Goal: Task Accomplishment & Management: Manage account settings

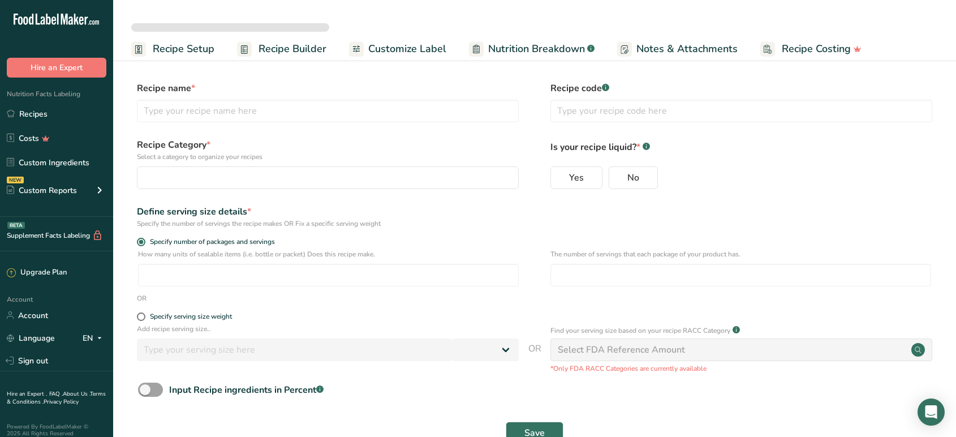
select select
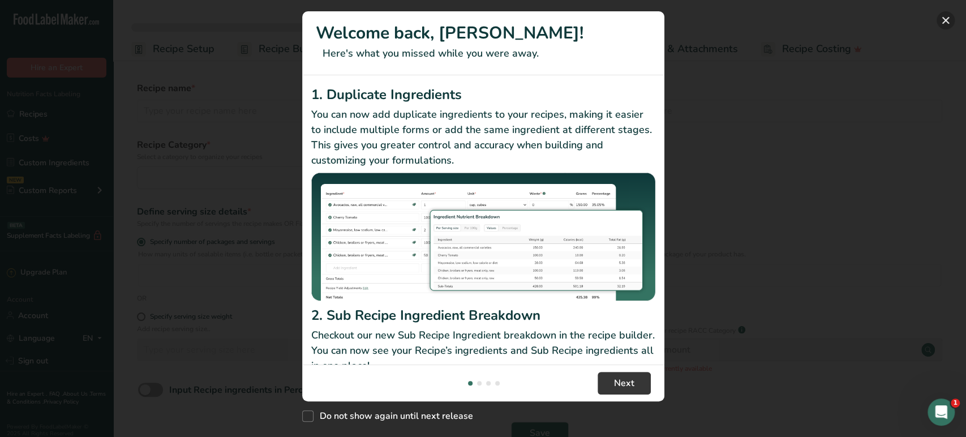
click at [948, 16] on button "New Features" at bounding box center [945, 20] width 18 height 18
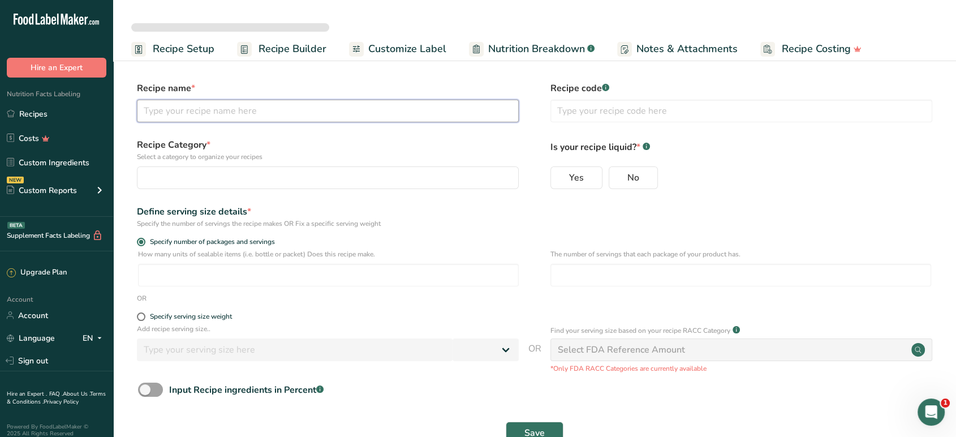
click at [293, 110] on input "text" at bounding box center [328, 111] width 382 height 23
type input "N"
select select
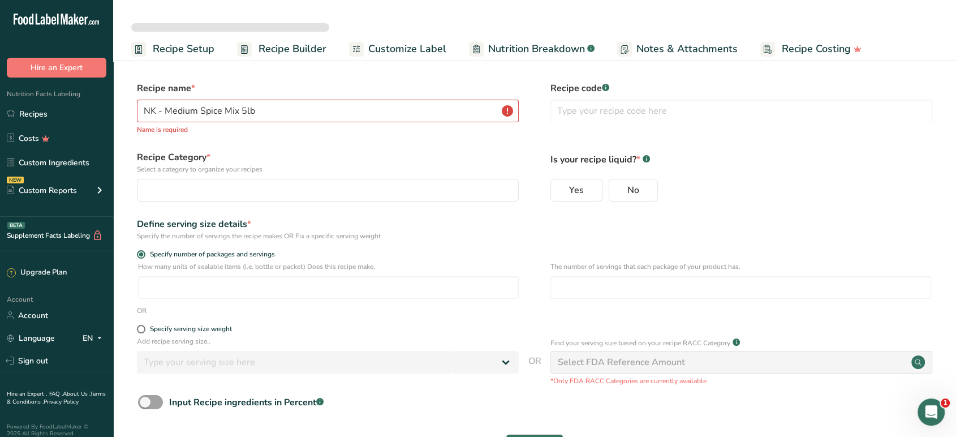
click at [357, 83] on label "Recipe name *" at bounding box center [328, 88] width 382 height 14
type input "NK - Mild Spice Mix 10lb_1"
radio input "true"
type input "1"
type input "151"
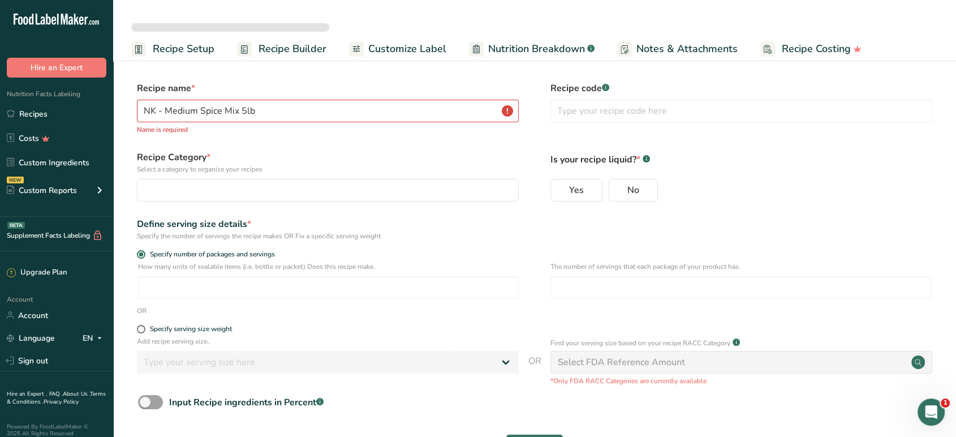
select select "0"
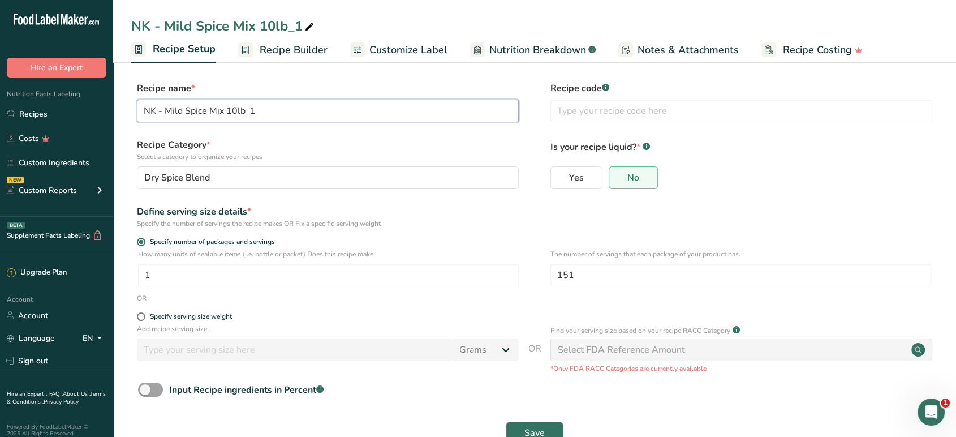
click at [190, 112] on input "NK - Mild Spice Mix 10lb_1" at bounding box center [328, 111] width 382 height 23
click at [163, 111] on input "NK - Mild Spice Mix 10lb_1" at bounding box center [328, 111] width 382 height 23
click at [164, 111] on input "NK - Mild Spice Mix 10lb_1" at bounding box center [328, 111] width 382 height 23
drag, startPoint x: 222, startPoint y: 108, endPoint x: 305, endPoint y: 111, distance: 83.3
click at [305, 111] on input "NK - Hot Spice Mix 10lb_1" at bounding box center [328, 111] width 382 height 23
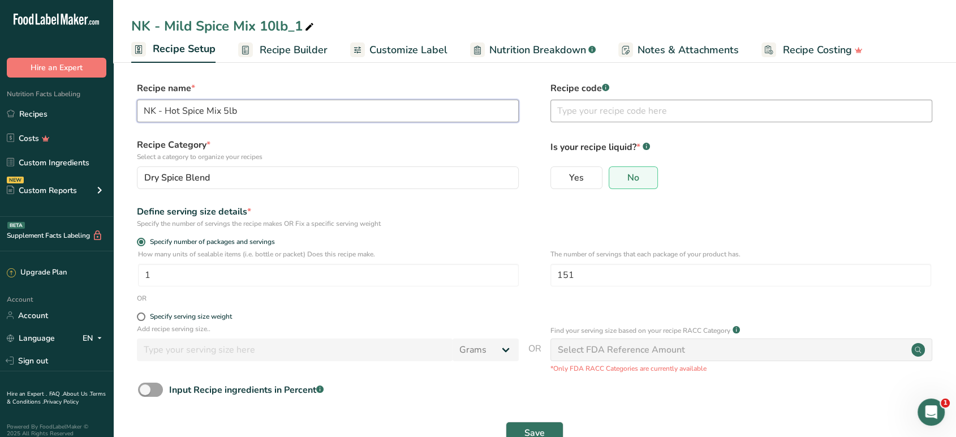
type input "NK - Hot Spice Mix 5lb"
click at [669, 111] on input "text" at bounding box center [742, 111] width 382 height 23
paste input "DM-NKHSM-5lb"
type input "DM-NKHSM-5lb"
click at [375, 137] on form "Recipe name * NK - Hot Spice Mix 5lb Recipe code .a-a{fill:#347362;}.b-a{fill:#…" at bounding box center [534, 265] width 807 height 369
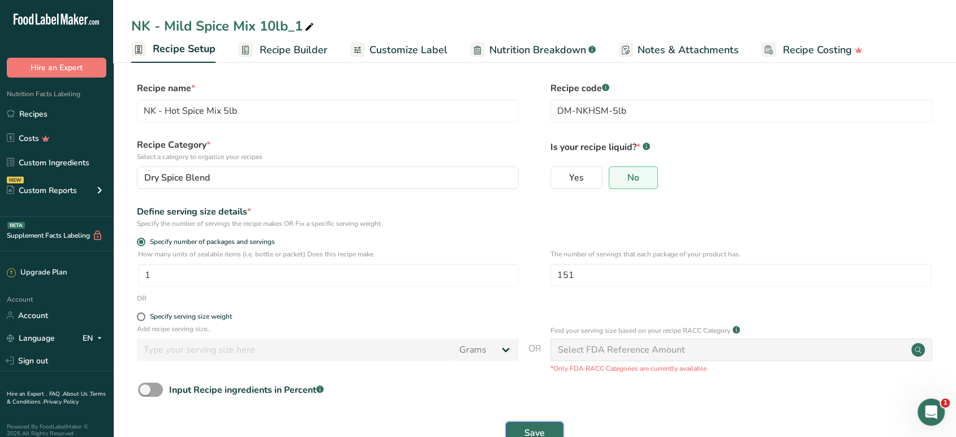
click at [517, 424] on button "Save" at bounding box center [535, 433] width 58 height 23
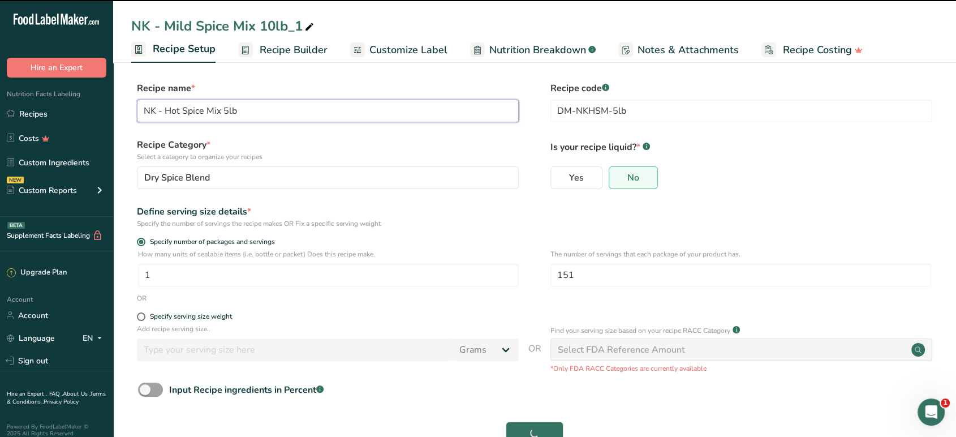
click at [231, 109] on input "NK - Hot Spice Mix 5lb" at bounding box center [328, 111] width 382 height 23
click at [229, 108] on input "NK - Hot Spice Mix 5lb" at bounding box center [328, 111] width 382 height 23
click at [265, 21] on div "NK - Mild Spice Mix 10lb_1" at bounding box center [223, 26] width 185 height 20
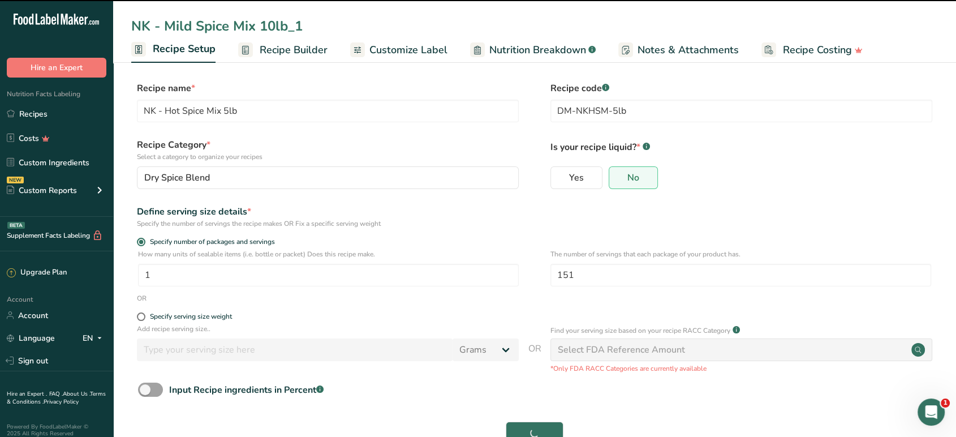
click at [265, 21] on input "NK - Mild Spice Mix 10lb_1" at bounding box center [534, 26] width 807 height 20
click at [361, 19] on input "NK - Hot Spice Mix 5lb" at bounding box center [534, 26] width 807 height 20
type input "NK - Hot Spice Mix 5lb"
click at [938, 196] on section "Recipe name * NK - Hot Spice Mix 5lb Recipe code .a-a{fill:#347362;}.b-a{fill:#…" at bounding box center [534, 264] width 843 height 410
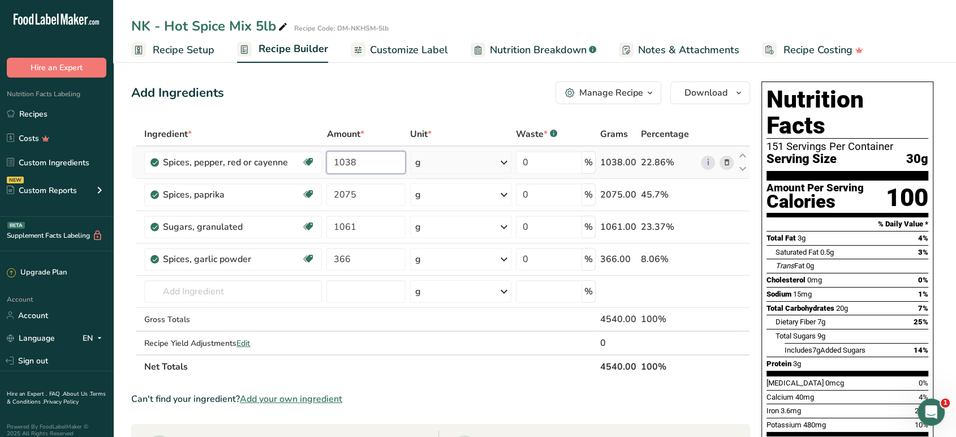
click at [372, 162] on input "1038" at bounding box center [365, 162] width 79 height 23
type input "1621"
click at [356, 187] on div "Ingredient * Amount * Unit * Waste * .a-a{fill:#347362;}.b-a{fill:#fff;} Grams …" at bounding box center [440, 250] width 619 height 256
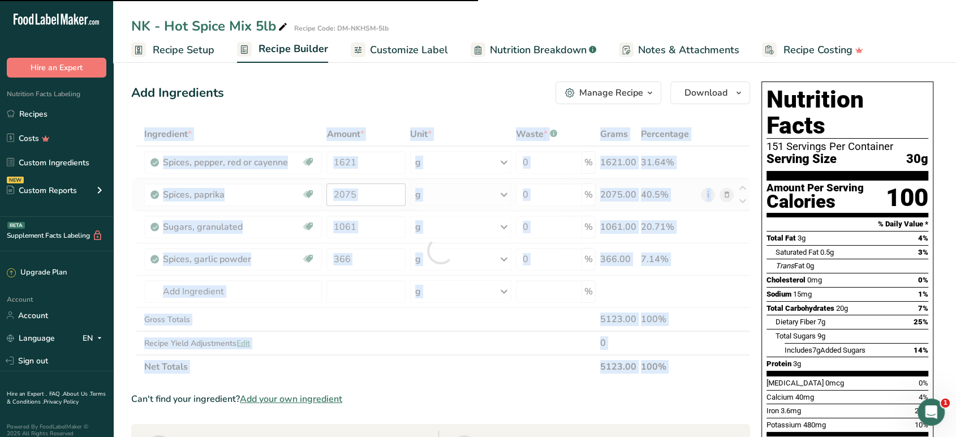
click at [356, 187] on div at bounding box center [440, 250] width 619 height 256
click at [360, 192] on div at bounding box center [440, 250] width 619 height 256
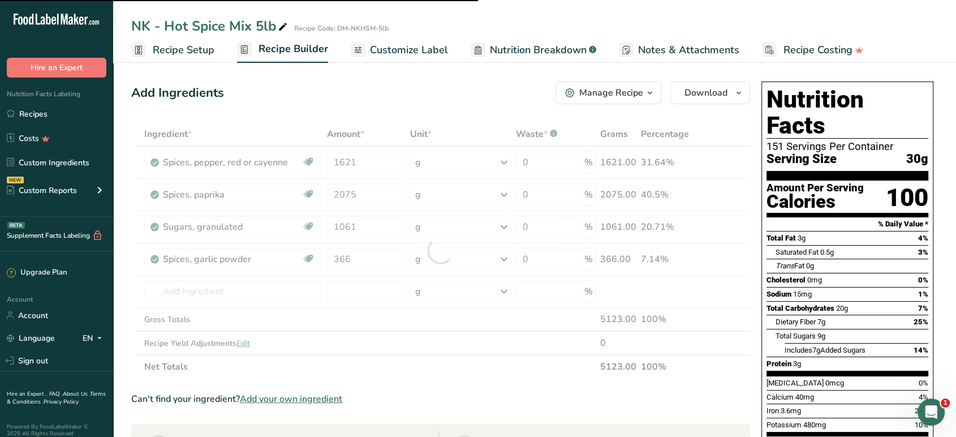
click at [362, 192] on div at bounding box center [440, 250] width 619 height 256
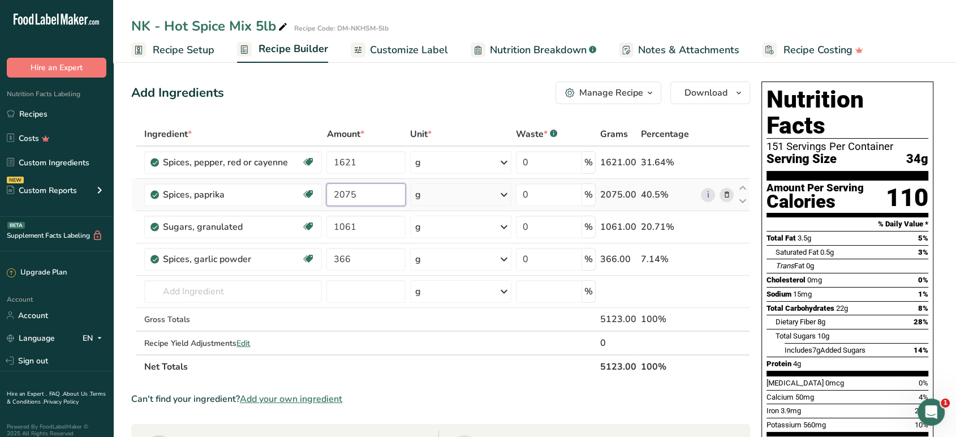
click at [385, 194] on input "2075" at bounding box center [365, 194] width 79 height 23
drag, startPoint x: 385, startPoint y: 194, endPoint x: 376, endPoint y: 187, distance: 11.0
click at [285, 195] on tr "Spices, paprika Source of Antioxidants Dairy free Gluten free Vegan Vegetarian …" at bounding box center [441, 195] width 618 height 32
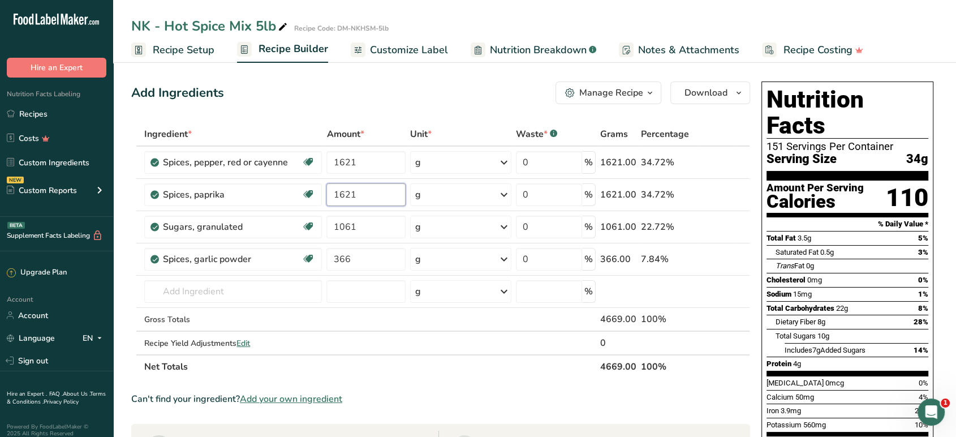
type input "1621"
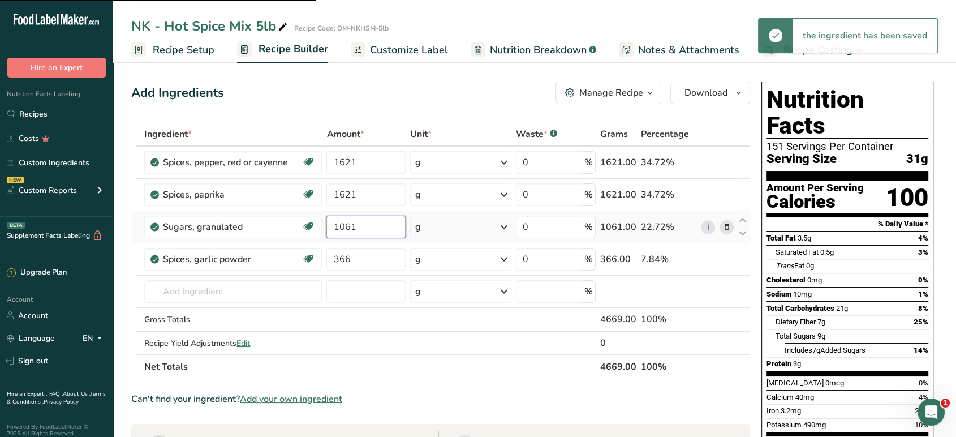
click at [354, 223] on div "Ingredient * Amount * Unit * Waste * .a-a{fill:#347362;}.b-a{fill:#fff;} Grams …" at bounding box center [440, 250] width 619 height 256
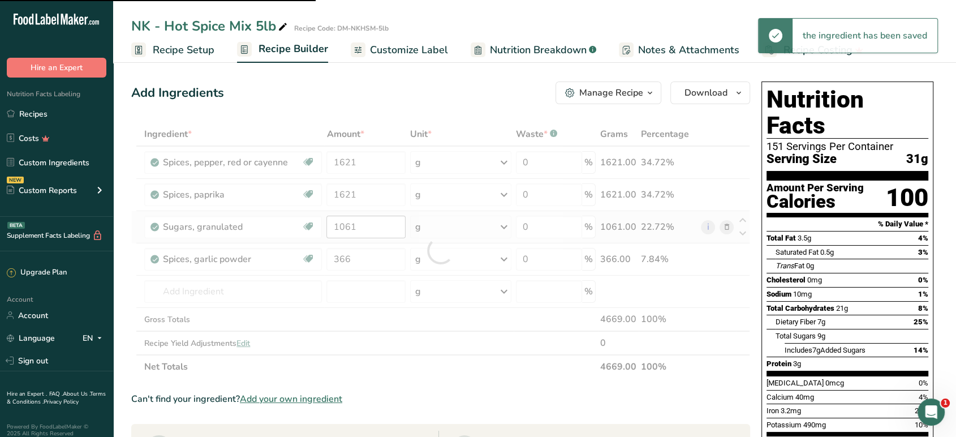
click at [354, 223] on div at bounding box center [440, 250] width 619 height 256
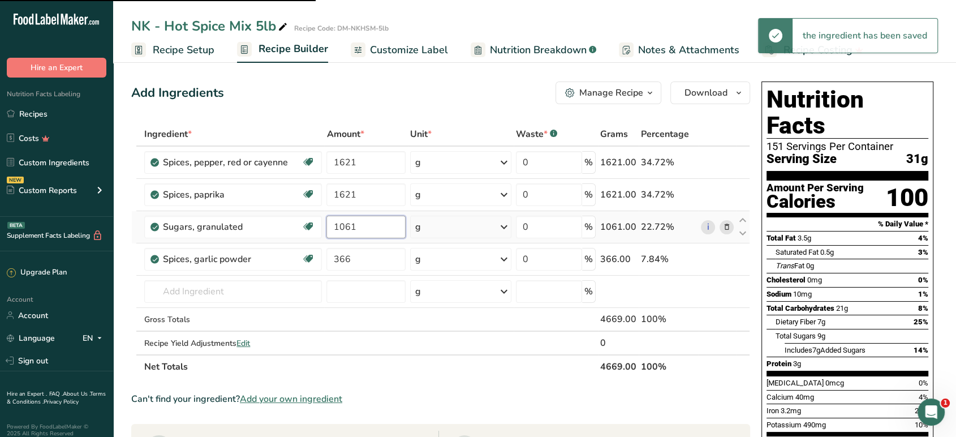
click at [355, 227] on input "1061" at bounding box center [365, 227] width 79 height 23
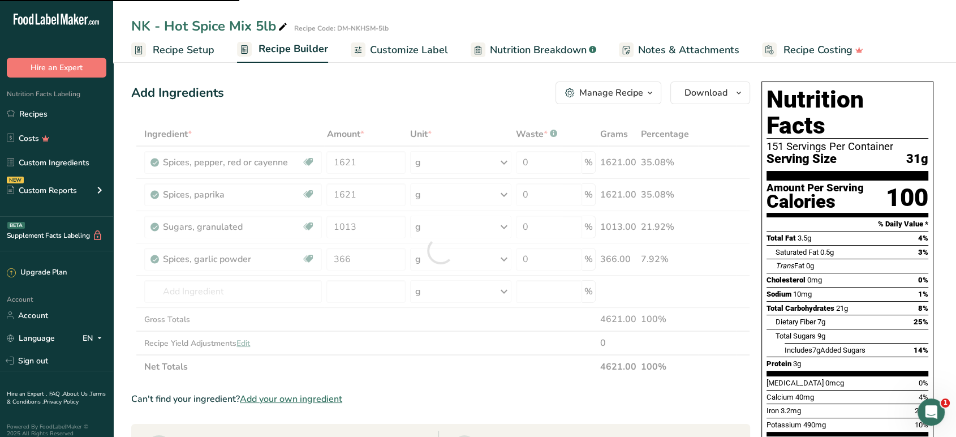
type input "1061"
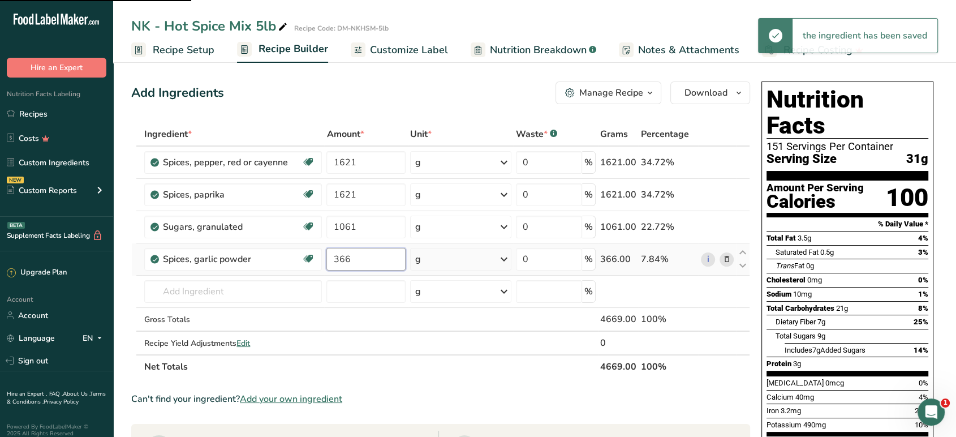
click at [350, 262] on div "Ingredient * Amount * Unit * Waste * .a-a{fill:#347362;}.b-a{fill:#fff;} Grams …" at bounding box center [440, 250] width 619 height 256
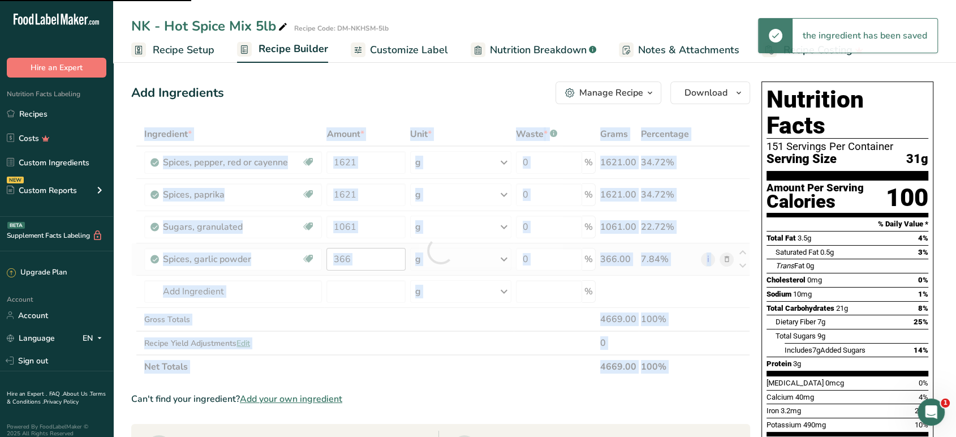
click at [350, 262] on div at bounding box center [440, 250] width 619 height 256
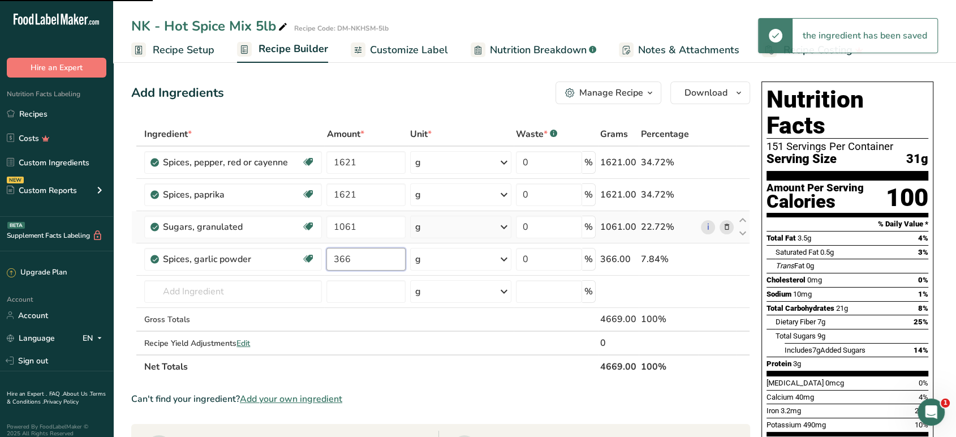
drag, startPoint x: 352, startPoint y: 259, endPoint x: 300, endPoint y: 242, distance: 54.2
click at [300, 242] on tbody "Spices, pepper, red or cayenne Dairy free Gluten free Vegan Vegetarian Soy free…" at bounding box center [441, 251] width 618 height 208
type input "286"
click at [476, 103] on div "Add Ingredients Manage Recipe Delete Recipe Duplicate Recipe Scale Recipe Save …" at bounding box center [440, 92] width 619 height 23
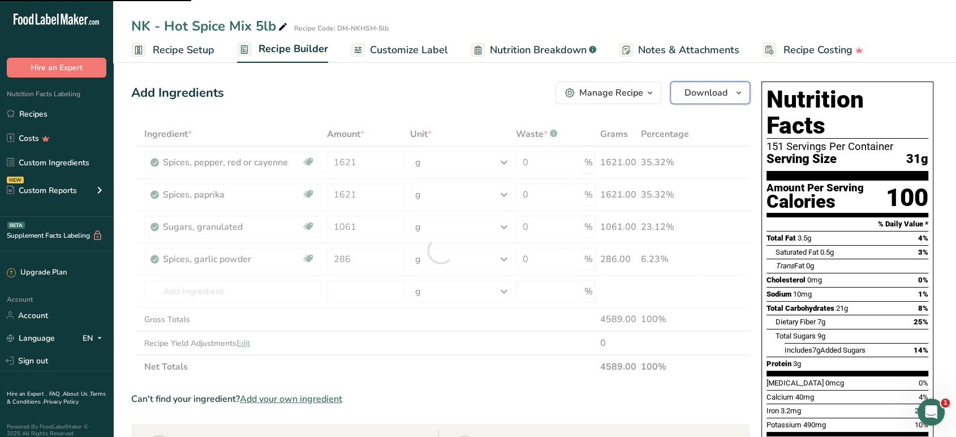
click at [689, 100] on button "Download" at bounding box center [710, 92] width 80 height 23
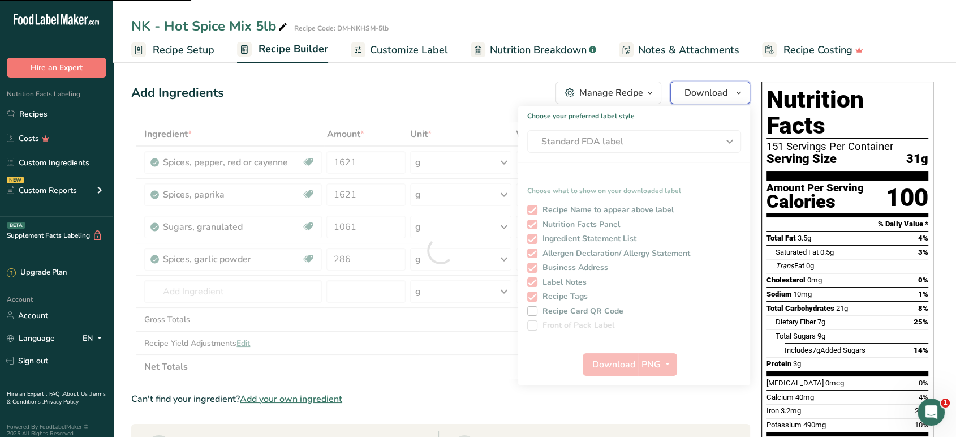
type input "1013"
type input "366"
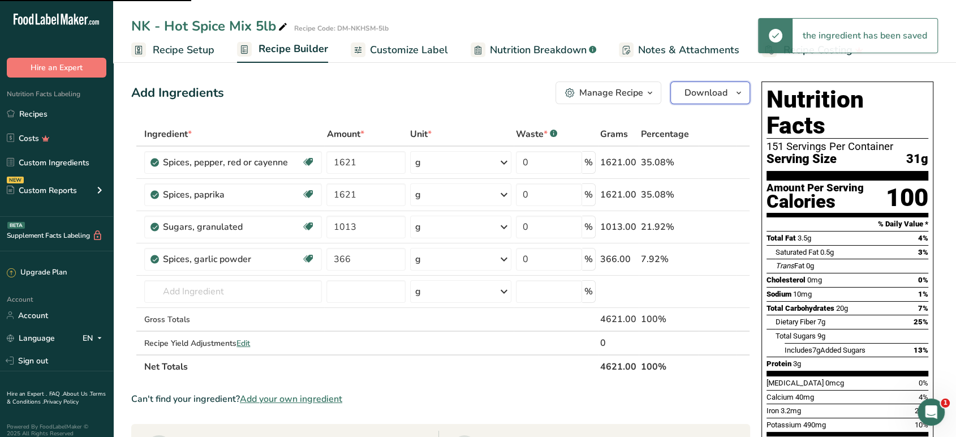
click at [690, 98] on span "Download" at bounding box center [706, 93] width 43 height 14
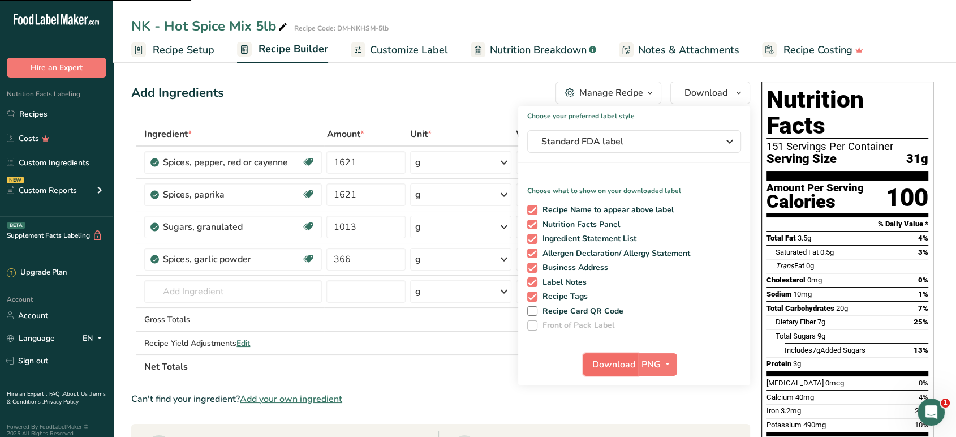
click at [616, 362] on span "Download" at bounding box center [613, 365] width 43 height 14
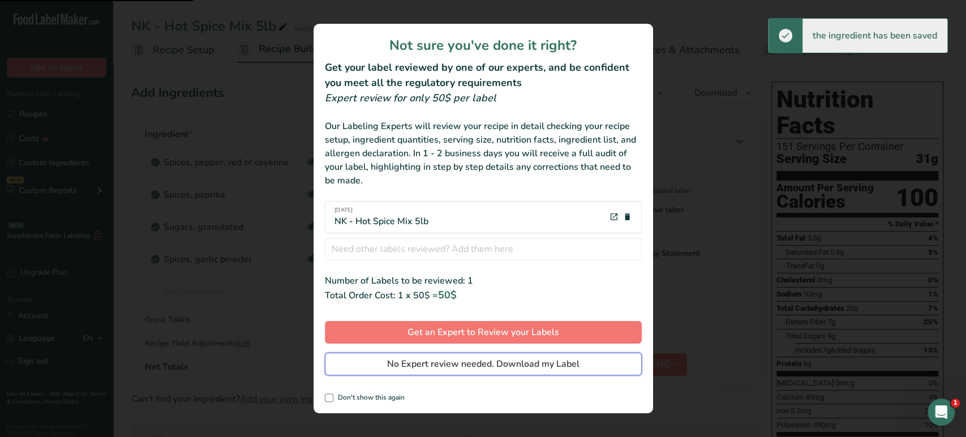
click at [575, 372] on button "No Expert review needed. Download my Label" at bounding box center [483, 363] width 317 height 23
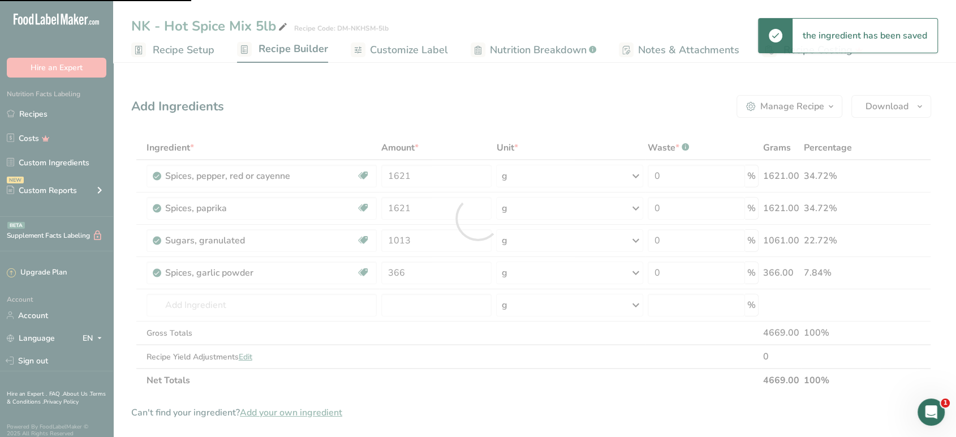
type input "1061"
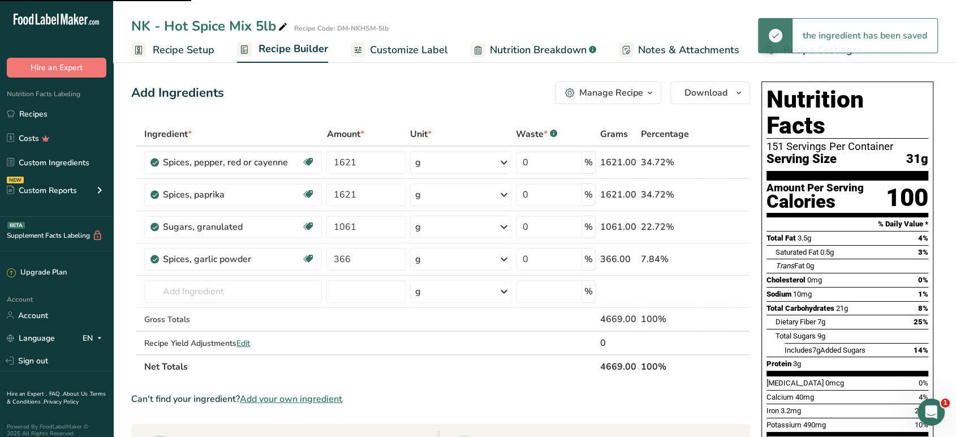
type input "286"
click at [570, 98] on div "Manage Recipe" at bounding box center [604, 93] width 78 height 14
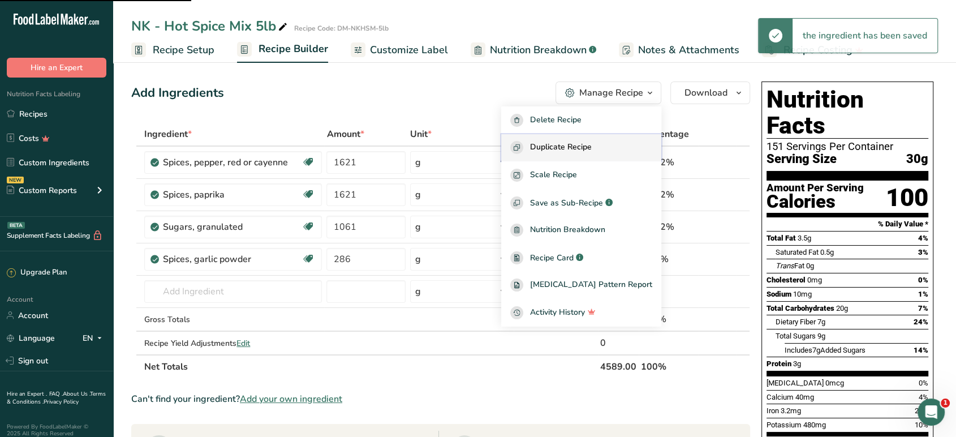
click at [561, 143] on span "Duplicate Recipe" at bounding box center [561, 147] width 62 height 13
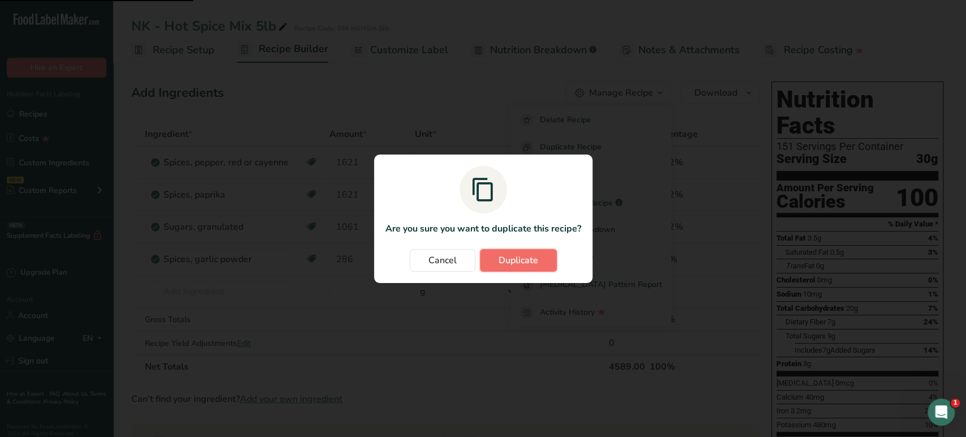
click at [505, 265] on span "Duplicate" at bounding box center [518, 260] width 40 height 14
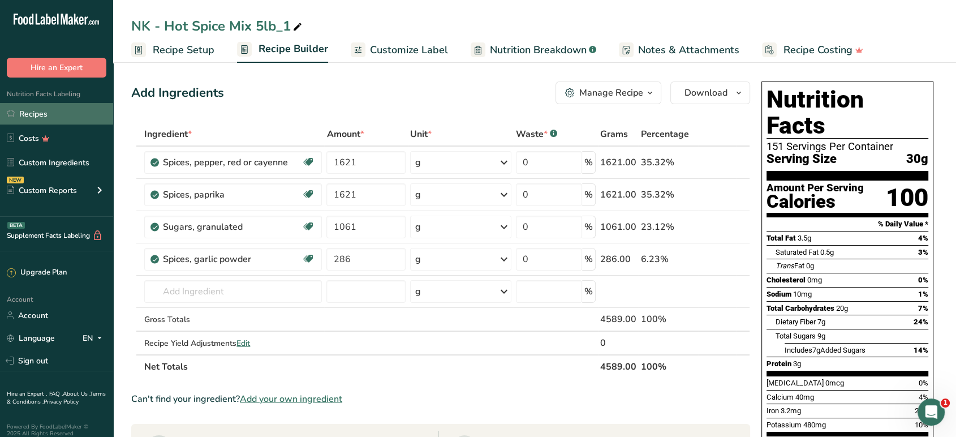
click at [66, 106] on link "Recipes" at bounding box center [56, 114] width 113 height 22
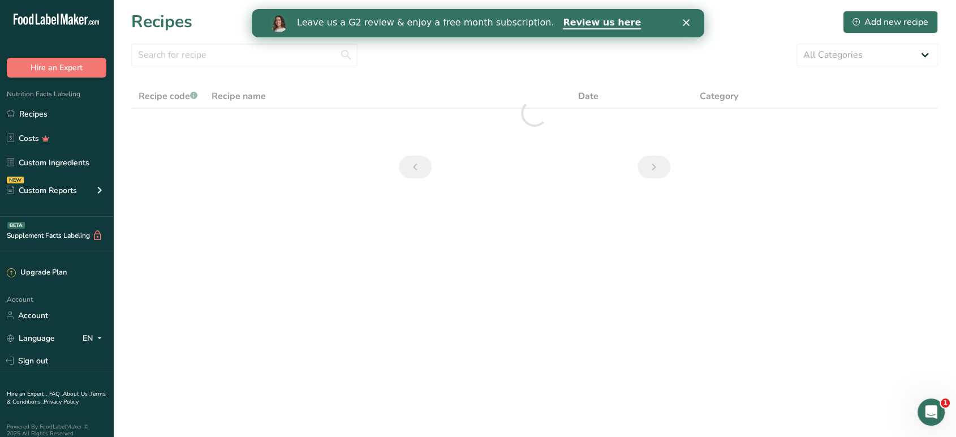
click at [822, 156] on section "Recipes Add new recipe All Categories Baked Goods [GEOGRAPHIC_DATA] Confectione…" at bounding box center [534, 98] width 843 height 196
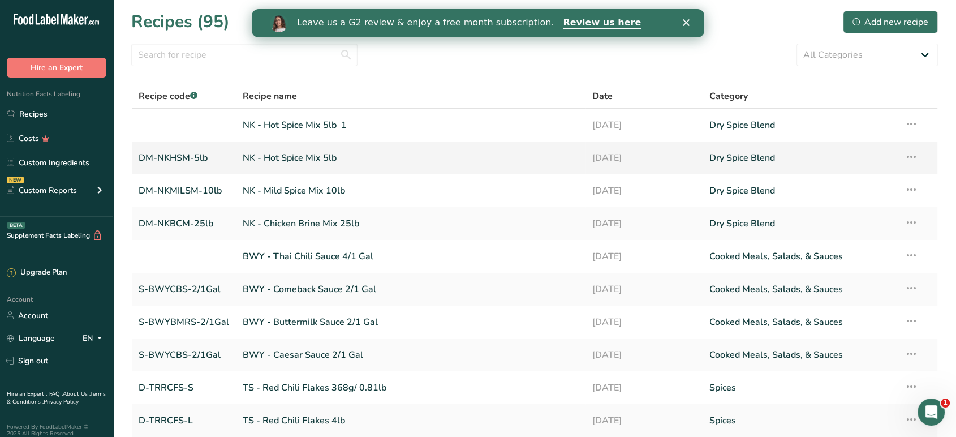
click at [324, 156] on link "NK - Hot Spice Mix 5lb" at bounding box center [411, 158] width 336 height 24
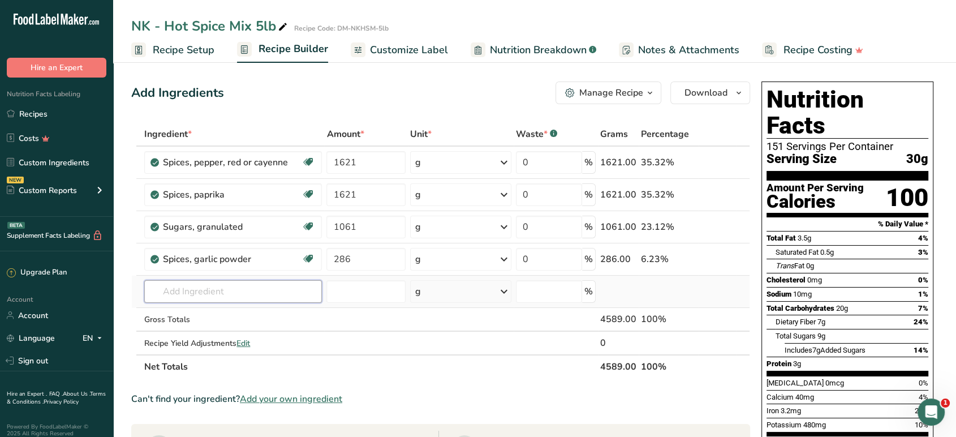
click at [196, 289] on input "text" at bounding box center [233, 291] width 178 height 23
click at [215, 290] on input "scorpion" at bounding box center [233, 291] width 178 height 23
type input "[GEOGRAPHIC_DATA]"
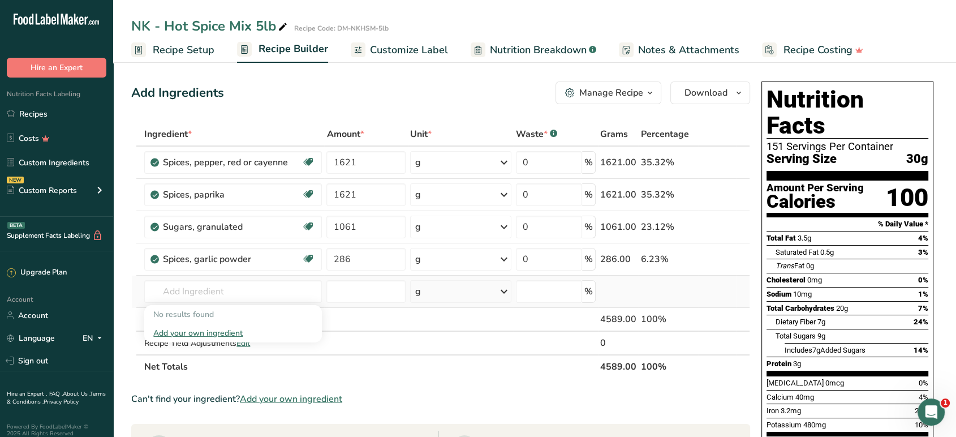
click at [208, 333] on div "Add your own ingredient" at bounding box center [233, 333] width 160 height 12
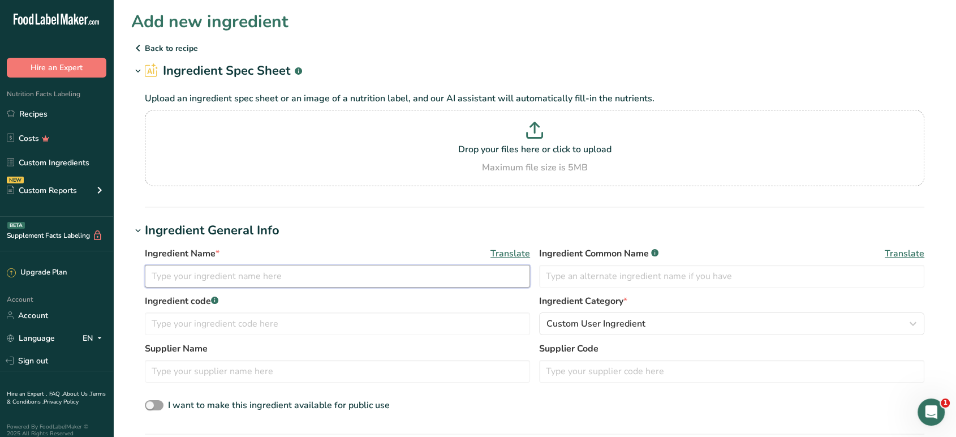
click at [360, 274] on input "text" at bounding box center [337, 276] width 385 height 23
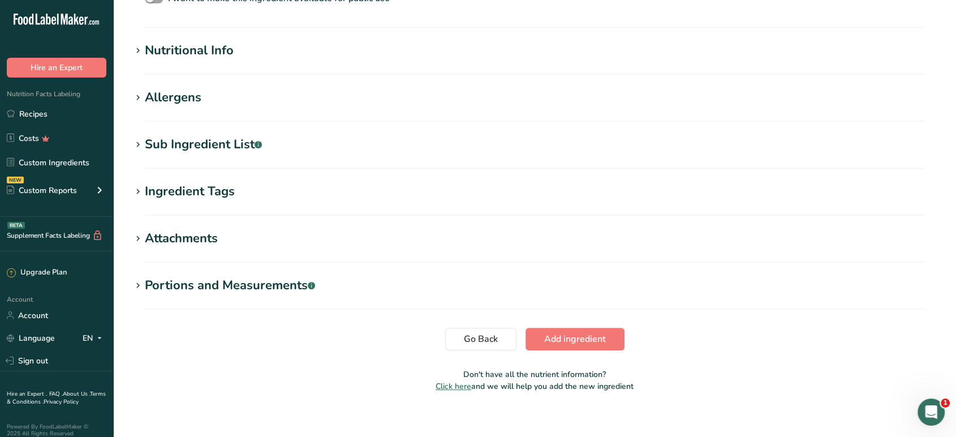
scroll to position [416, 0]
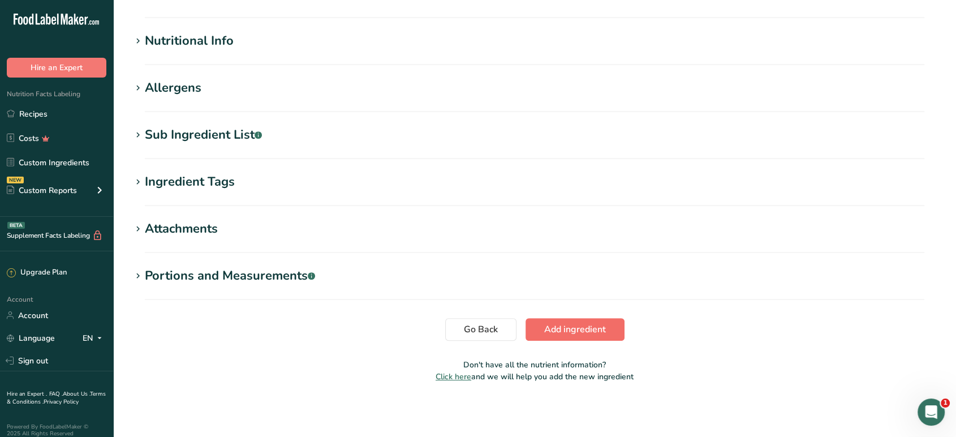
type input "Scorpion Trinidad Spice"
click at [575, 323] on button "Add ingredient" at bounding box center [575, 329] width 99 height 23
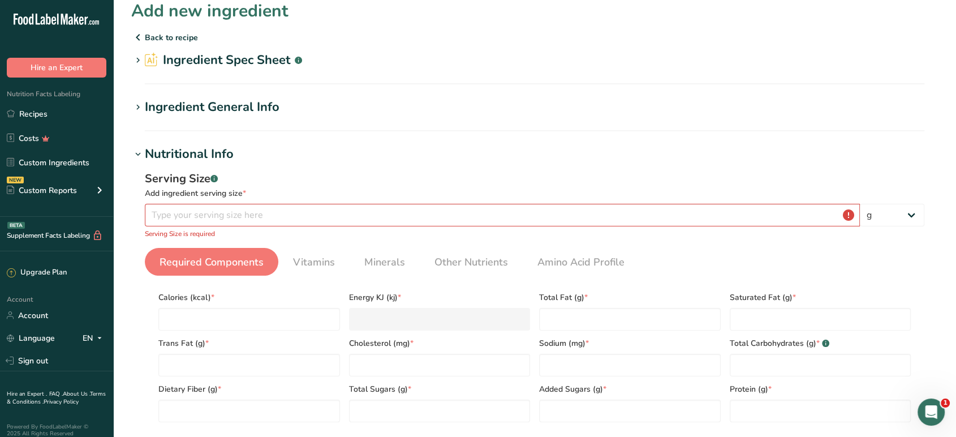
scroll to position [0, 0]
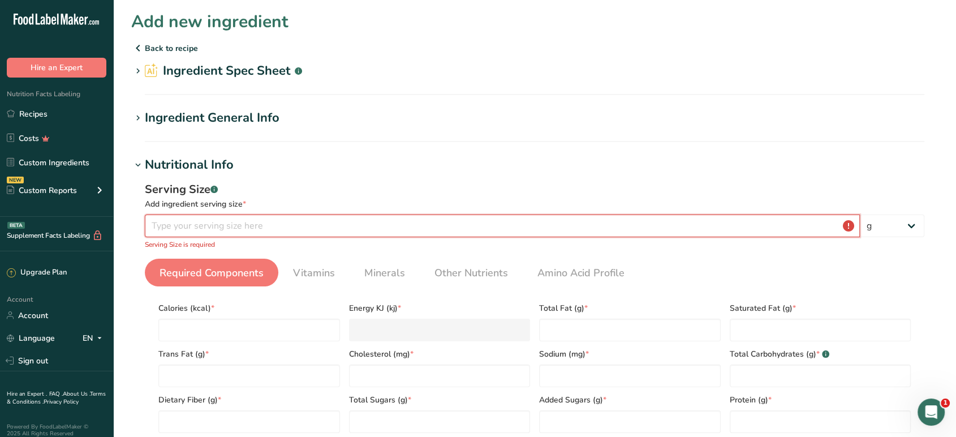
click at [377, 226] on input "number" at bounding box center [502, 225] width 715 height 23
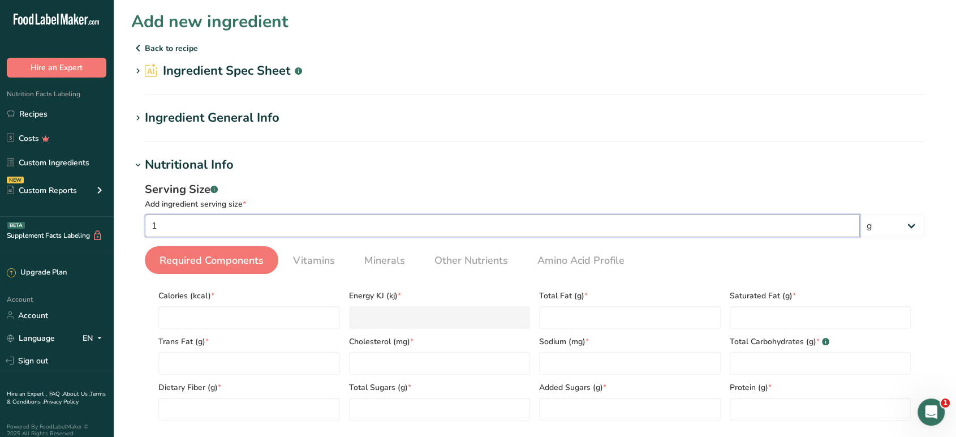
type input "1"
click at [374, 194] on div "Serving Size .a-a{fill:#347362;}.b-a{fill:#fff;}" at bounding box center [535, 189] width 780 height 17
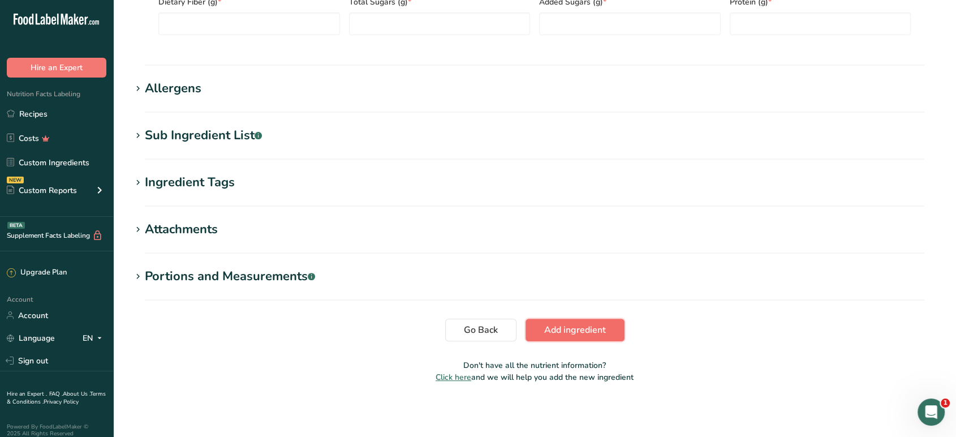
click at [556, 325] on span "Add ingredient" at bounding box center [575, 330] width 62 height 14
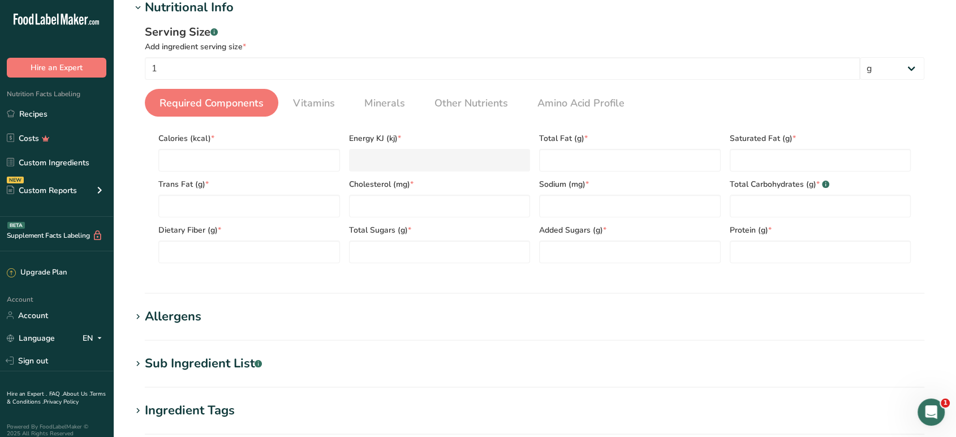
scroll to position [155, 0]
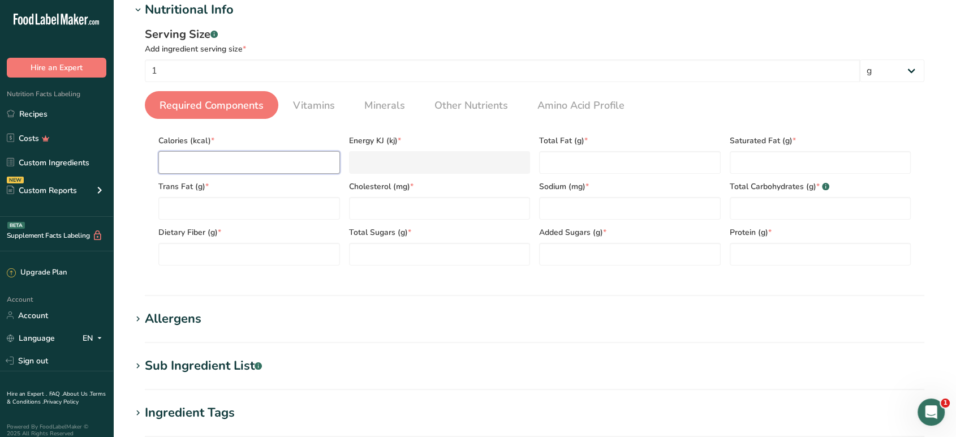
click at [269, 167] on input "number" at bounding box center [249, 162] width 182 height 23
type input "0"
type KJ "0"
type input "0"
click at [256, 203] on Fat "number" at bounding box center [249, 208] width 182 height 23
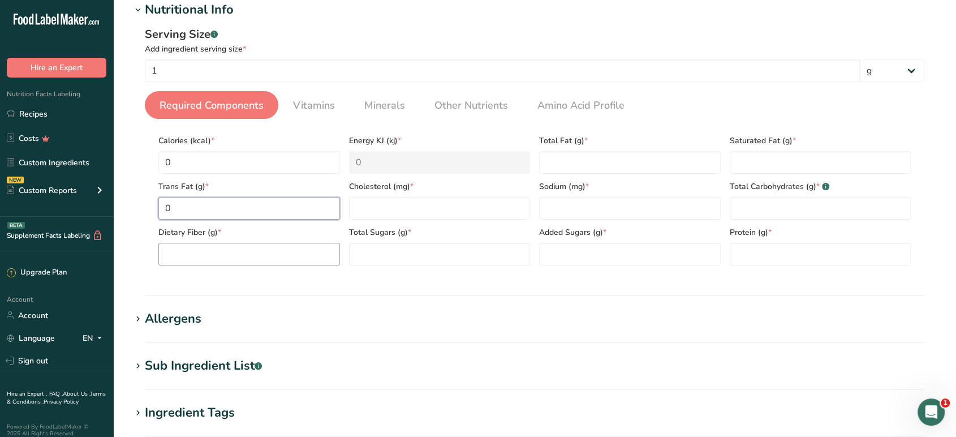
type Fat "0"
click at [259, 256] on Fiber "number" at bounding box center [249, 254] width 182 height 23
type Fiber "0"
click at [371, 261] on Sugars "number" at bounding box center [440, 254] width 182 height 23
type Sugars "0"
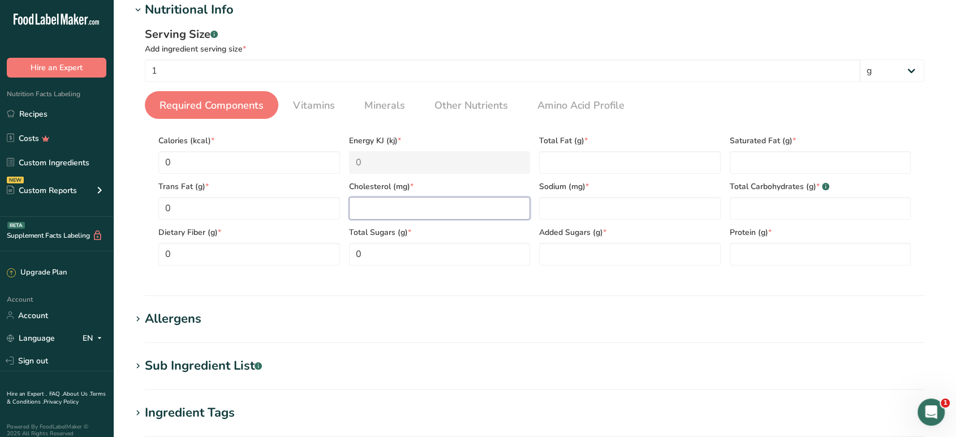
click at [371, 208] on input "number" at bounding box center [440, 208] width 182 height 23
type input "0"
click at [549, 209] on input "number" at bounding box center [630, 208] width 182 height 23
type input "0"
click at [564, 162] on Fat "number" at bounding box center [630, 162] width 182 height 23
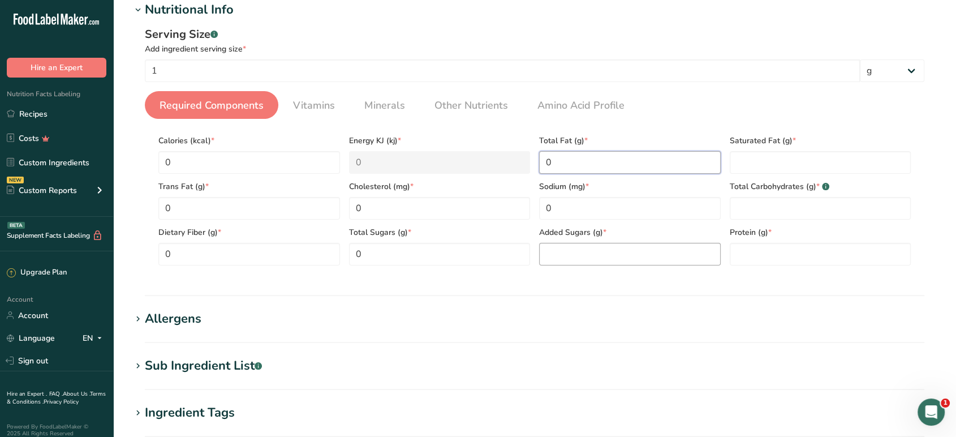
type Fat "0"
click at [568, 249] on Sugars "number" at bounding box center [630, 254] width 182 height 23
type Sugars "0"
drag, startPoint x: 764, startPoint y: 165, endPoint x: 766, endPoint y: 171, distance: 5.9
click at [766, 166] on Fat "number" at bounding box center [821, 162] width 182 height 23
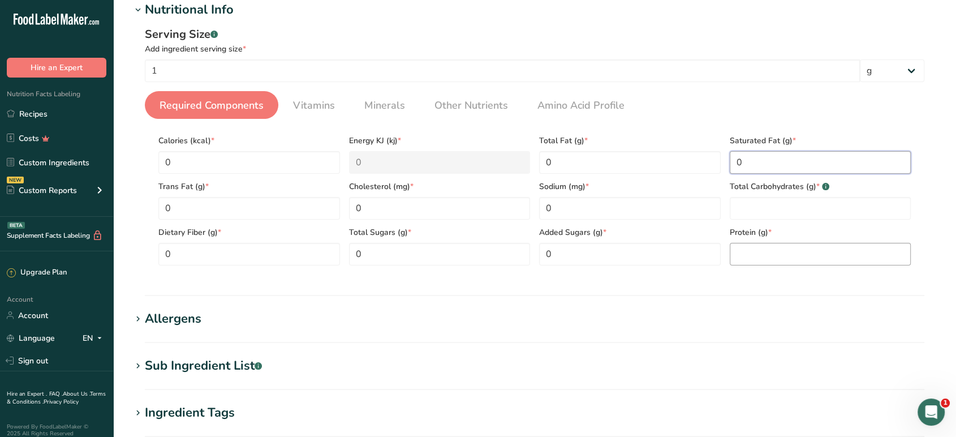
type Fat "0"
click at [740, 252] on input "number" at bounding box center [821, 254] width 182 height 23
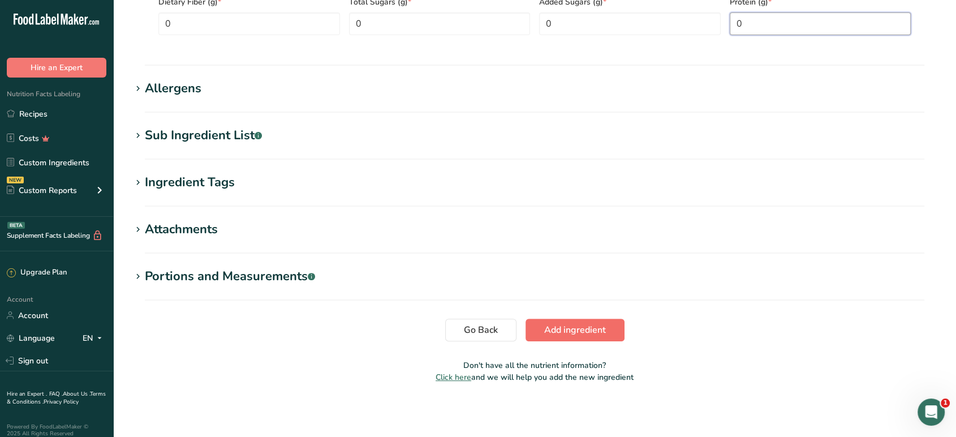
type input "0"
click at [549, 329] on span "Add ingredient" at bounding box center [575, 330] width 62 height 14
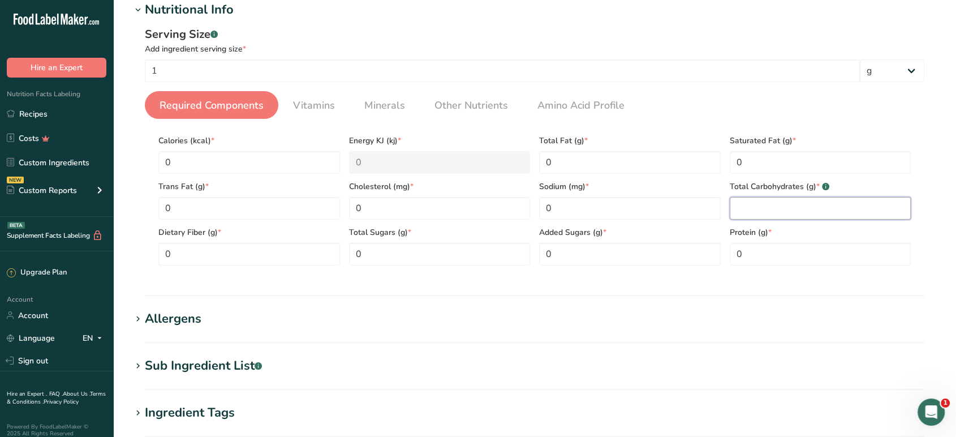
click at [767, 216] on Carbohydrates "number" at bounding box center [821, 208] width 182 height 23
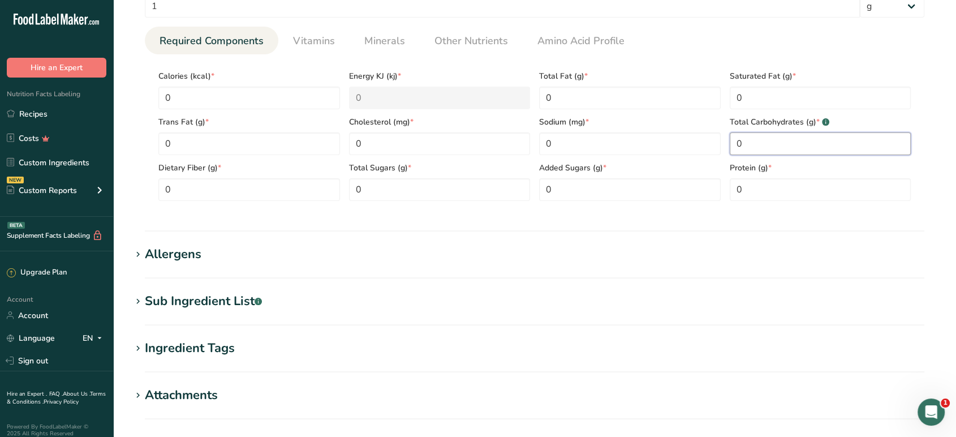
scroll to position [385, 0]
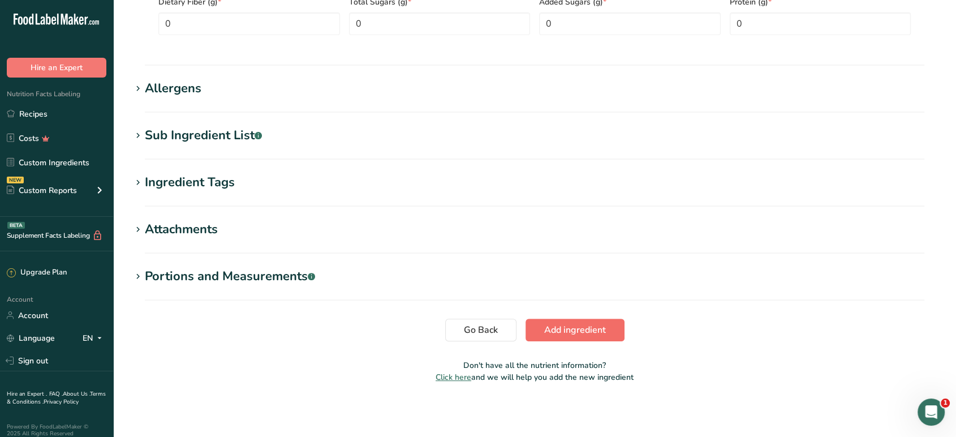
type Carbohydrates "0"
click at [557, 329] on span "Add ingredient" at bounding box center [575, 330] width 62 height 14
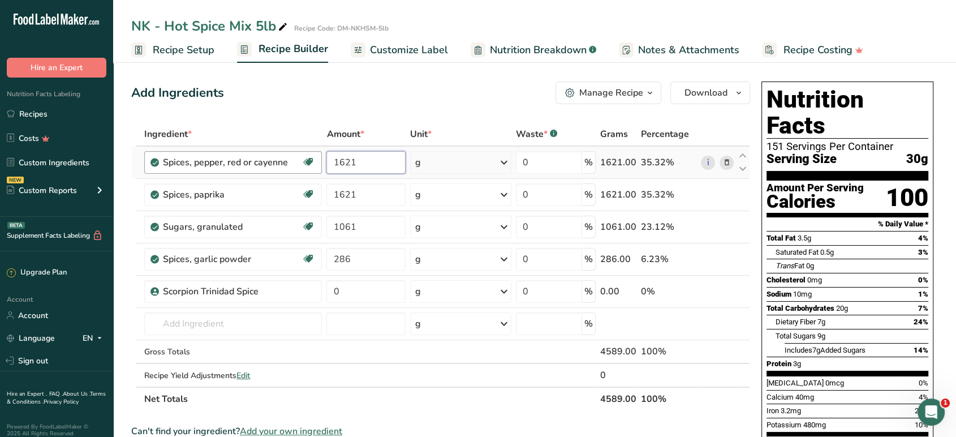
drag, startPoint x: 363, startPoint y: 160, endPoint x: 290, endPoint y: 157, distance: 73.6
click at [290, 157] on tr "Spices, pepper, red or cayenne Dairy free Gluten free Vegan Vegetarian Soy free…" at bounding box center [441, 163] width 618 height 32
type input "432"
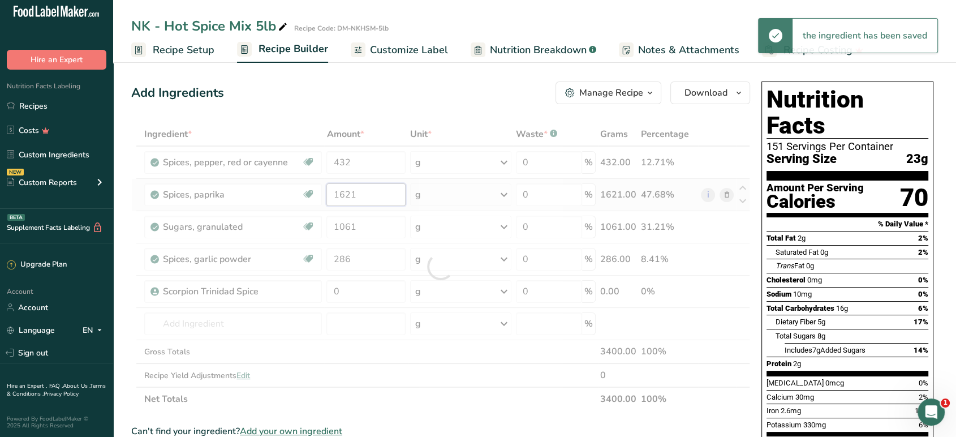
click at [313, 195] on div "Ingredient * Amount * Unit * Waste * .a-a{fill:#347362;}.b-a{fill:#fff;} Grams …" at bounding box center [440, 266] width 619 height 289
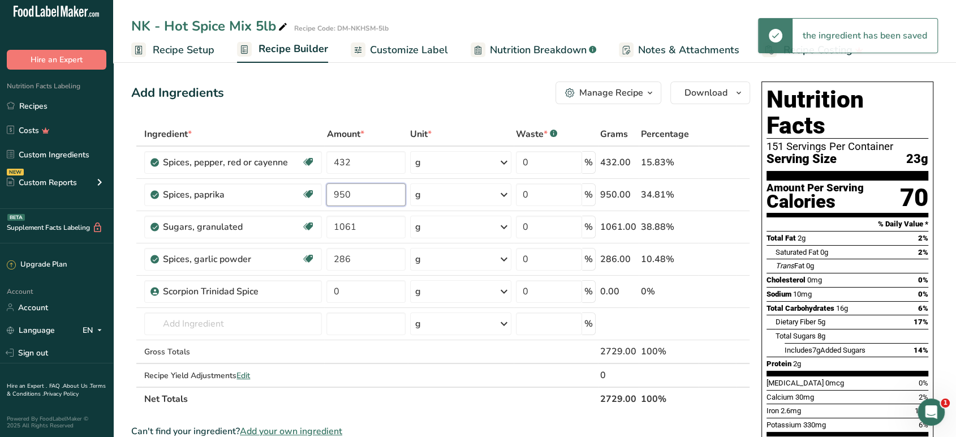
type input "950"
click at [312, 237] on div "Ingredient * Amount * Unit * Waste * .a-a{fill:#347362;}.b-a{fill:#fff;} Grams …" at bounding box center [440, 266] width 619 height 289
type input "594"
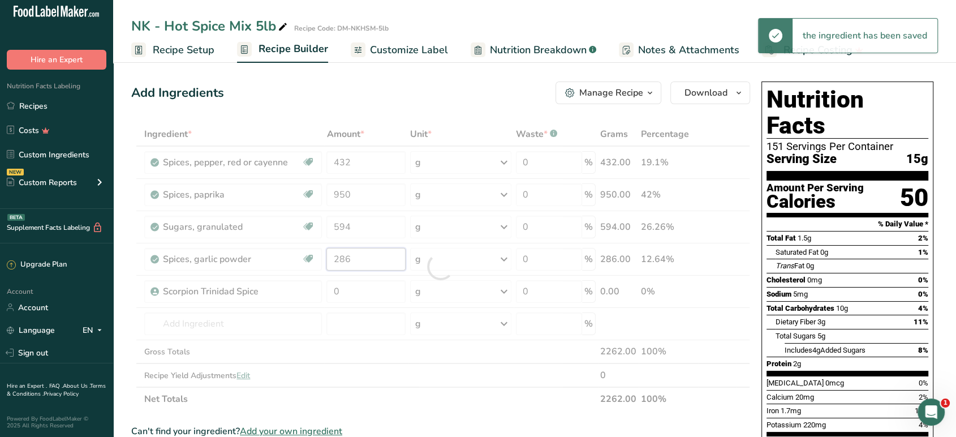
drag, startPoint x: 375, startPoint y: 255, endPoint x: 288, endPoint y: 269, distance: 87.7
click at [288, 269] on div "Ingredient * Amount * Unit * Waste * .a-a{fill:#347362;}.b-a{fill:#fff;} Grams …" at bounding box center [440, 266] width 619 height 289
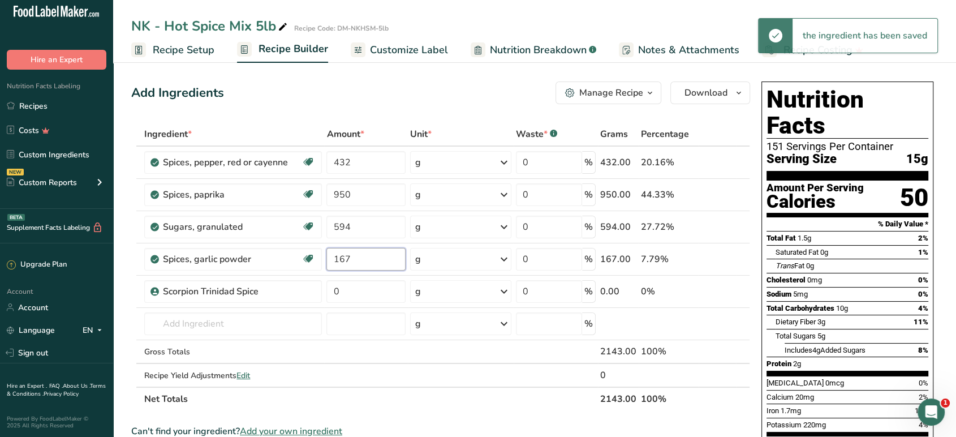
type input "167"
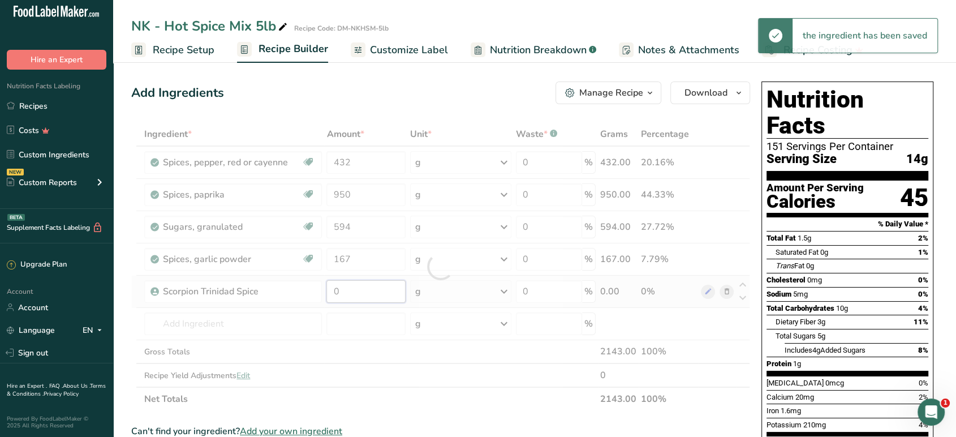
click at [321, 291] on div "Ingredient * Amount * Unit * Waste * .a-a{fill:#347362;}.b-a{fill:#fff;} Grams …" at bounding box center [440, 266] width 619 height 289
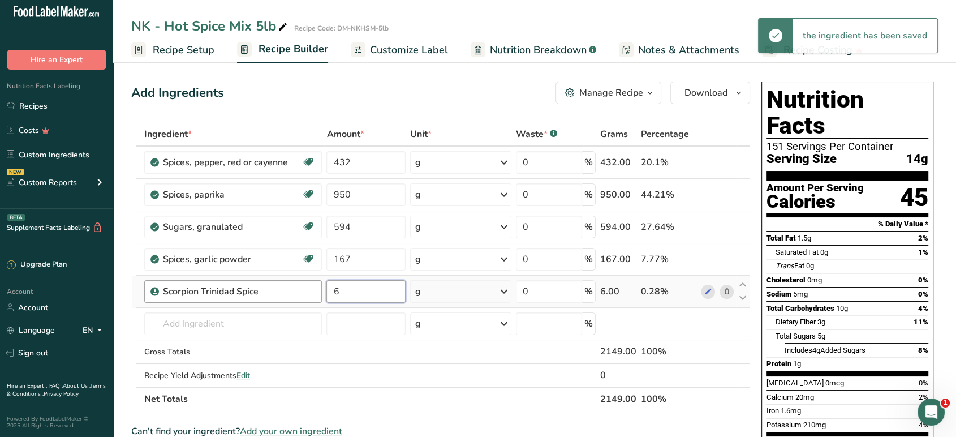
drag, startPoint x: 367, startPoint y: 290, endPoint x: 285, endPoint y: 293, distance: 82.1
click at [285, 293] on tr "Scorpion Trinidad Spice 6 g Weight Units g kg mg See more Volume Units l Volume…" at bounding box center [441, 292] width 618 height 32
type input "126"
click at [404, 95] on div "Add Ingredients Manage Recipe Delete Recipe Duplicate Recipe Scale Recipe Save …" at bounding box center [440, 92] width 619 height 23
click at [704, 89] on span "Download" at bounding box center [706, 93] width 43 height 14
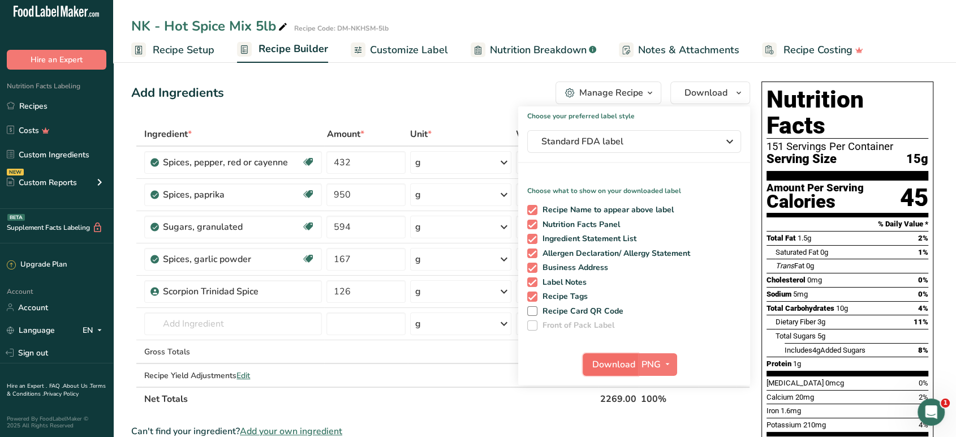
click at [629, 367] on span "Download" at bounding box center [613, 365] width 43 height 14
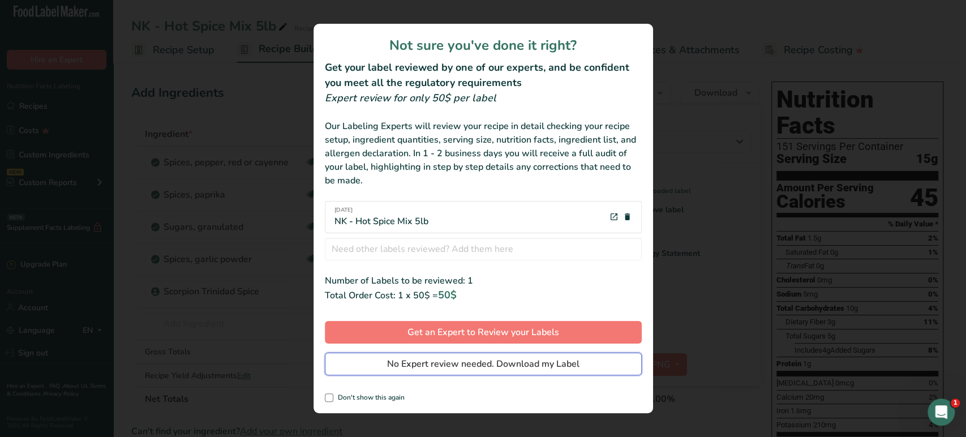
click at [526, 367] on span "No Expert review needed. Download my Label" at bounding box center [483, 364] width 192 height 14
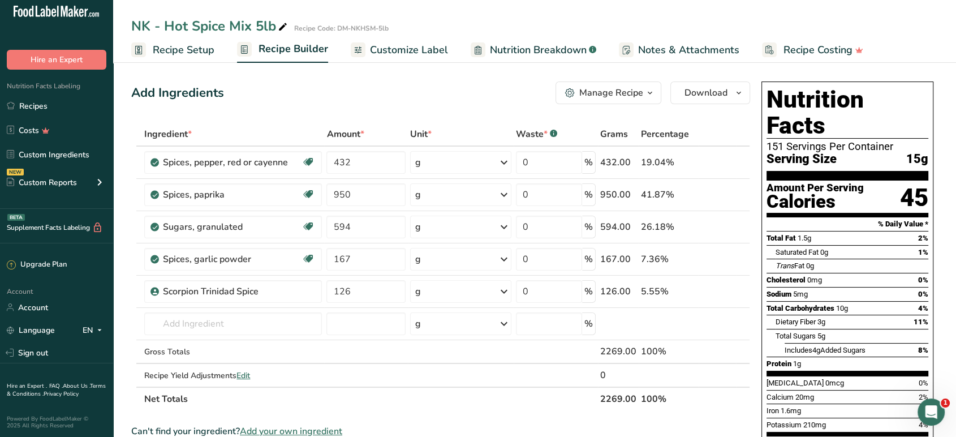
drag, startPoint x: 41, startPoint y: 105, endPoint x: 468, endPoint y: 143, distance: 428.9
click at [41, 105] on link "Recipes" at bounding box center [56, 106] width 113 height 22
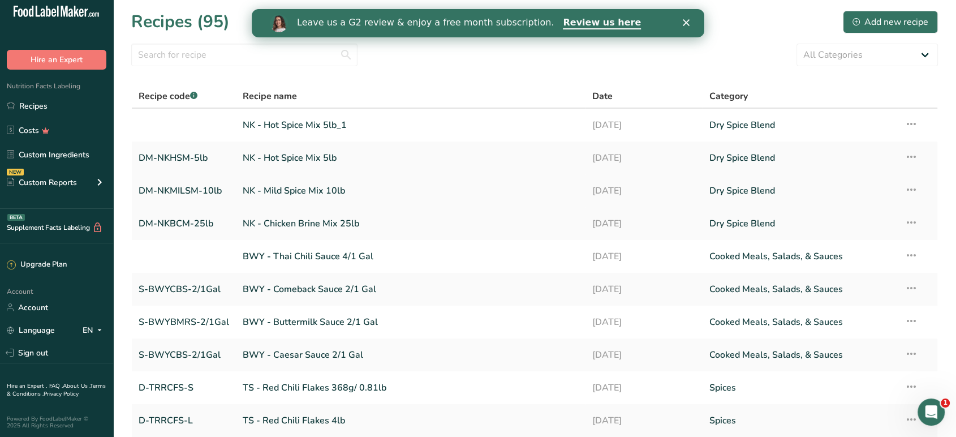
click at [439, 180] on link "NK - Mild Spice Mix 10lb" at bounding box center [411, 191] width 336 height 24
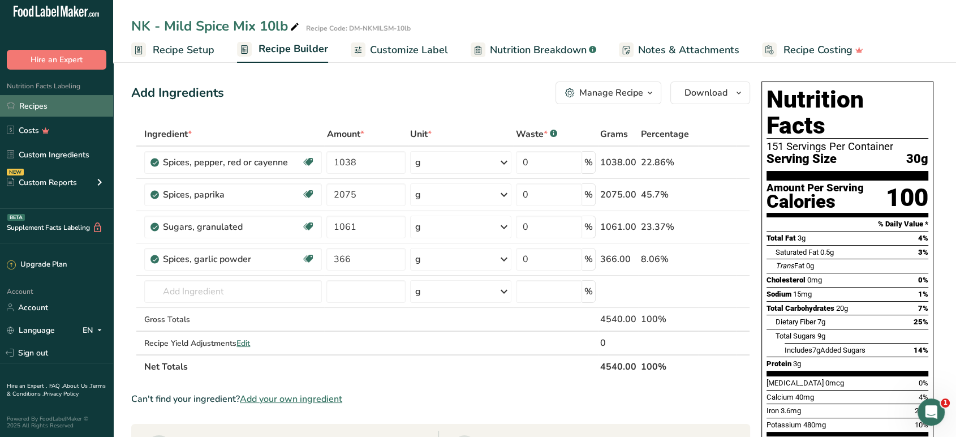
click at [62, 109] on link "Recipes" at bounding box center [56, 106] width 113 height 22
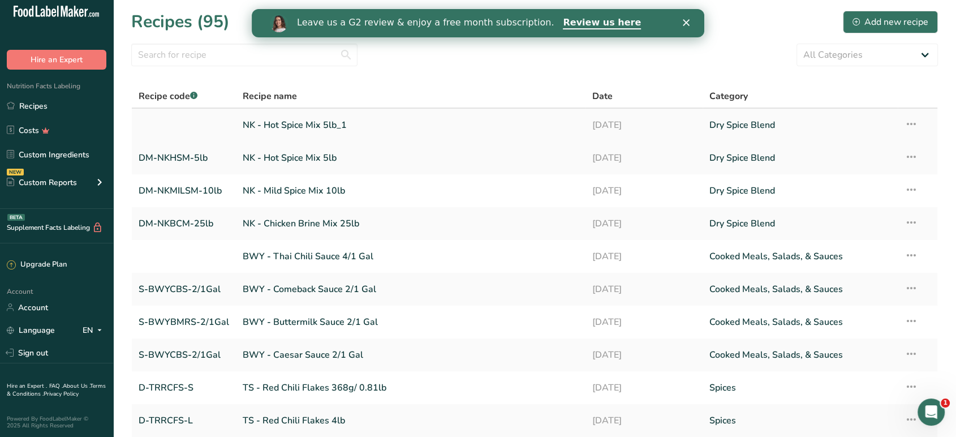
click at [352, 126] on link "NK - Hot Spice Mix 5lb_1" at bounding box center [411, 125] width 336 height 24
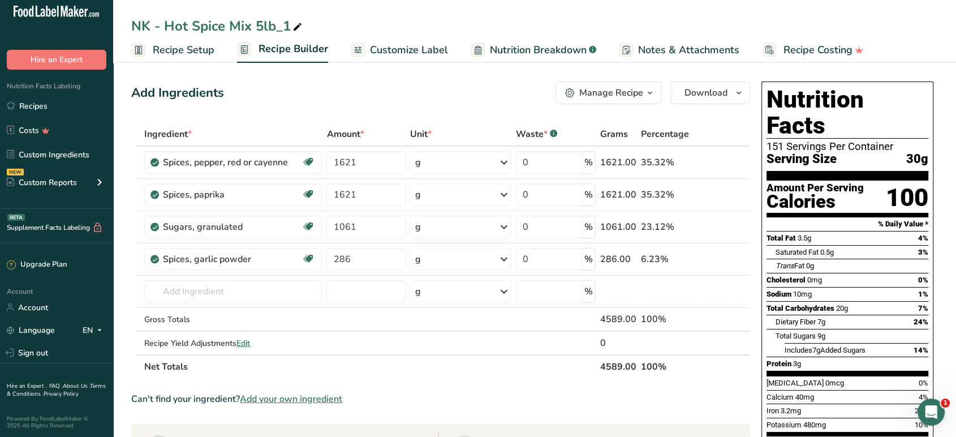
click at [261, 23] on div "NK - Hot Spice Mix 5lb_1" at bounding box center [217, 26] width 173 height 20
click at [204, 27] on input "NK - Hot Spice Mix 5lb_1" at bounding box center [534, 26] width 807 height 20
click at [171, 27] on input "NK - Hot Spice Mix 5lb_1" at bounding box center [534, 26] width 807 height 20
drag, startPoint x: 300, startPoint y: 29, endPoint x: 389, endPoint y: 26, distance: 89.4
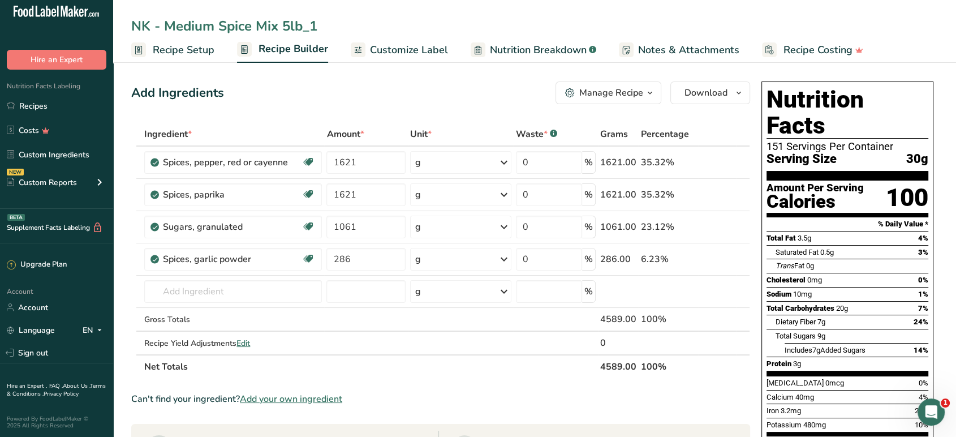
click at [389, 26] on input "NK - Medium Spice Mix 5lb_1" at bounding box center [534, 26] width 807 height 20
type input "NK - Medium Spice Mix 5lb"
click at [376, 98] on div "Add Ingredients Manage Recipe Delete Recipe Duplicate Recipe Scale Recipe Save …" at bounding box center [440, 92] width 619 height 23
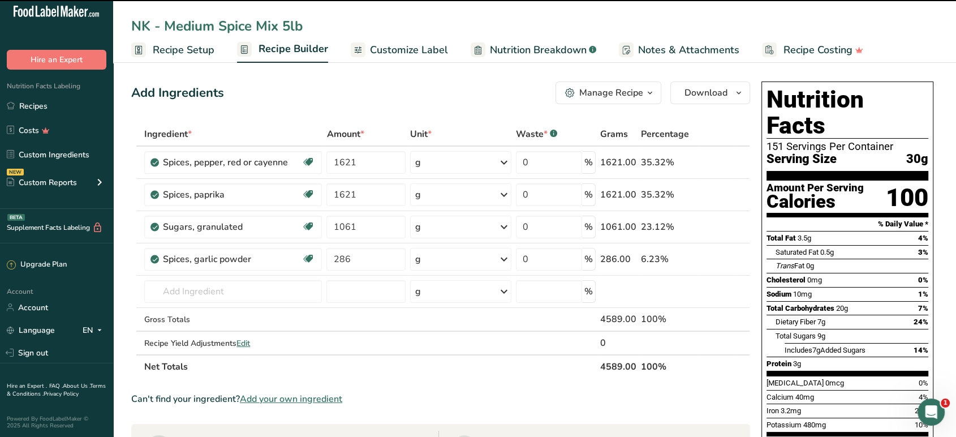
click at [208, 51] on span "Recipe Setup" at bounding box center [184, 49] width 62 height 15
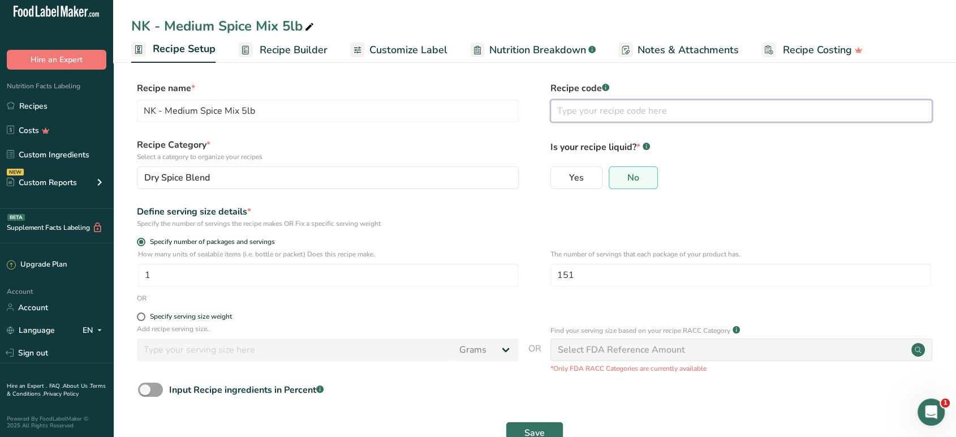
click at [597, 111] on input "text" at bounding box center [742, 111] width 382 height 23
paste input "DM-NKMEDSP-10lb"
type input "DM-NKMEDSP-10lb"
click at [543, 435] on span "Save" at bounding box center [535, 433] width 20 height 14
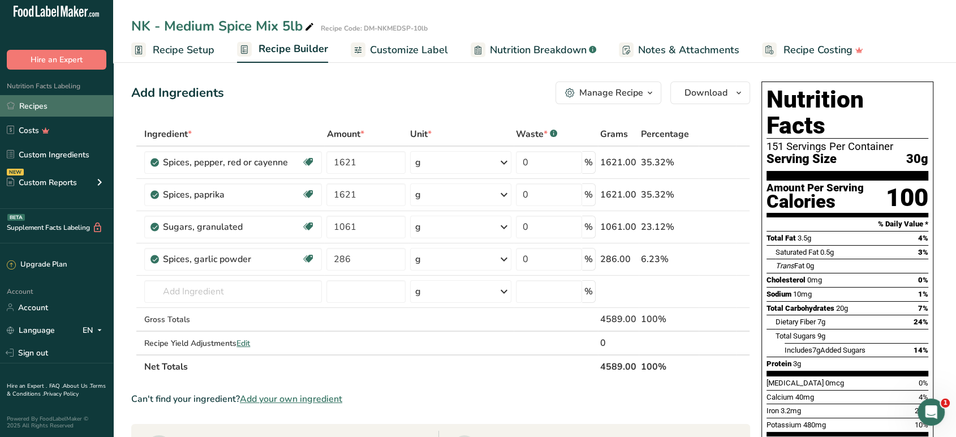
click at [57, 106] on link "Recipes" at bounding box center [56, 106] width 113 height 22
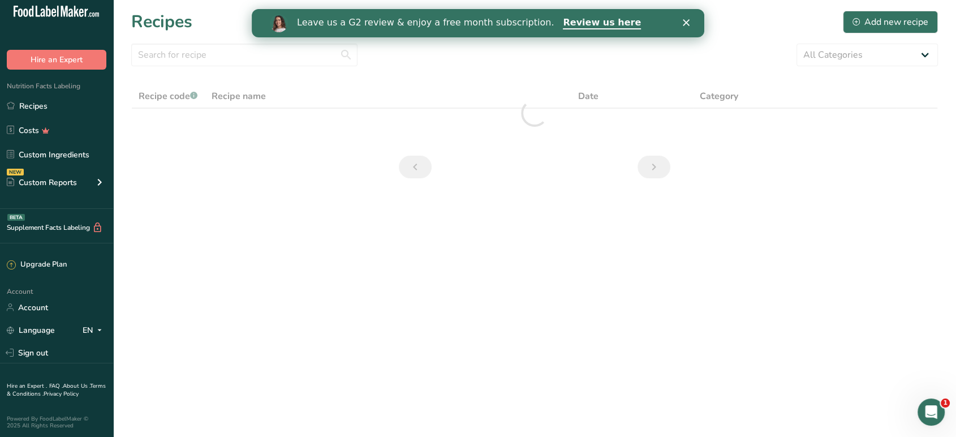
click at [756, 31] on div "Recipes Add new recipe" at bounding box center [534, 21] width 807 height 25
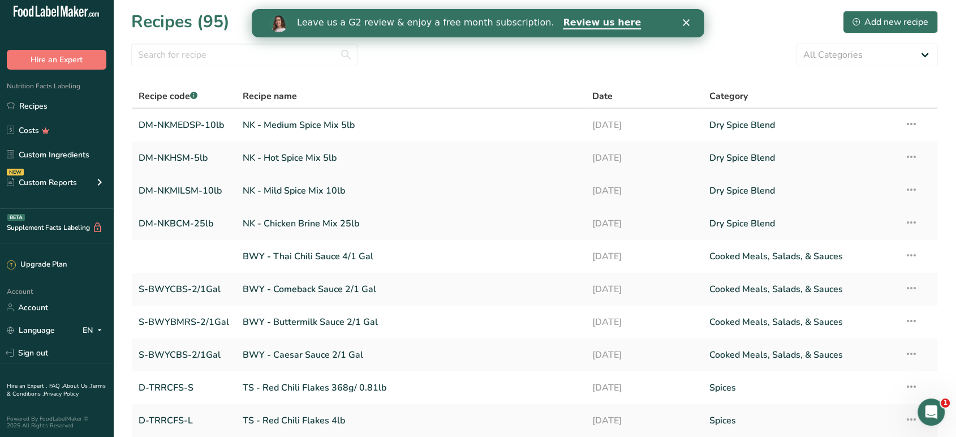
click at [316, 189] on link "NK - Mild Spice Mix 10lb" at bounding box center [411, 191] width 336 height 24
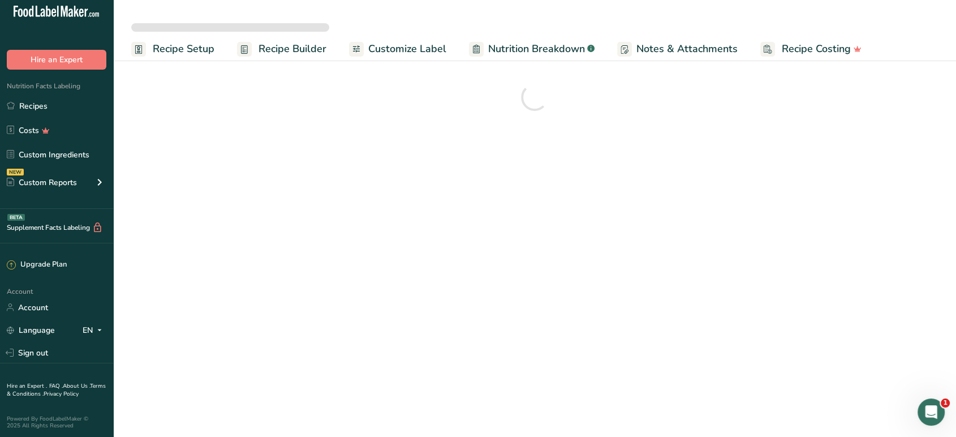
click at [888, 183] on main "Recipe Setup Recipe Builder Customize Label Nutrition Breakdown .a-a{fill:#3473…" at bounding box center [478, 218] width 956 height 437
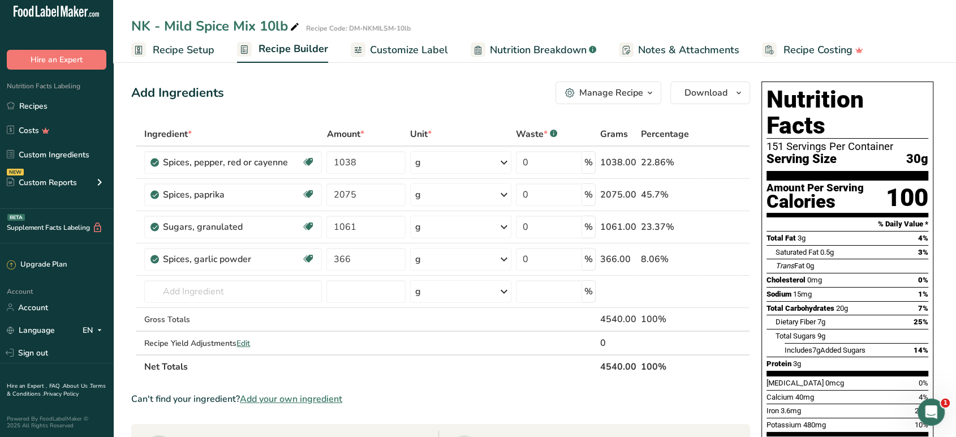
click at [54, 108] on link "Recipes" at bounding box center [56, 106] width 113 height 22
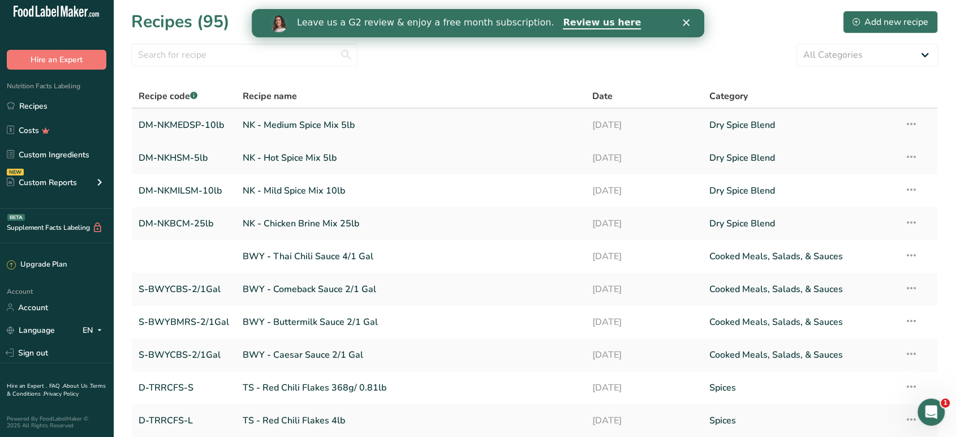
click at [331, 127] on link "NK - Medium Spice Mix 5lb" at bounding box center [411, 125] width 336 height 24
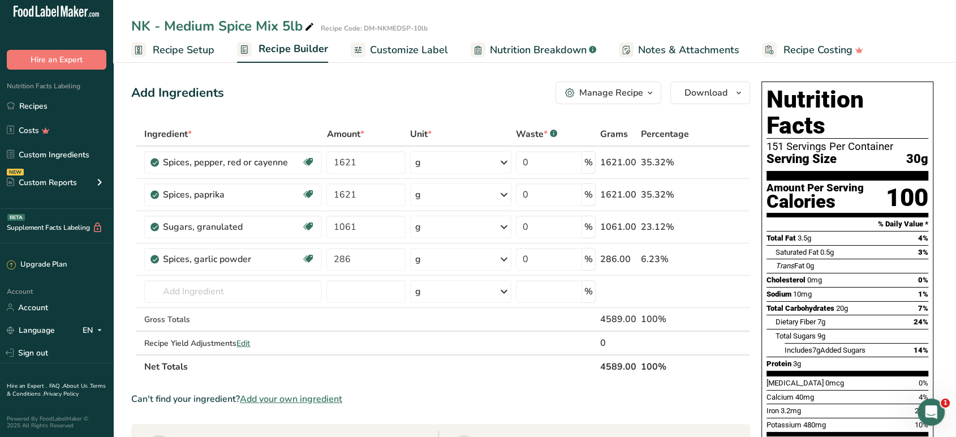
click at [596, 94] on div "Manage Recipe" at bounding box center [611, 93] width 64 height 14
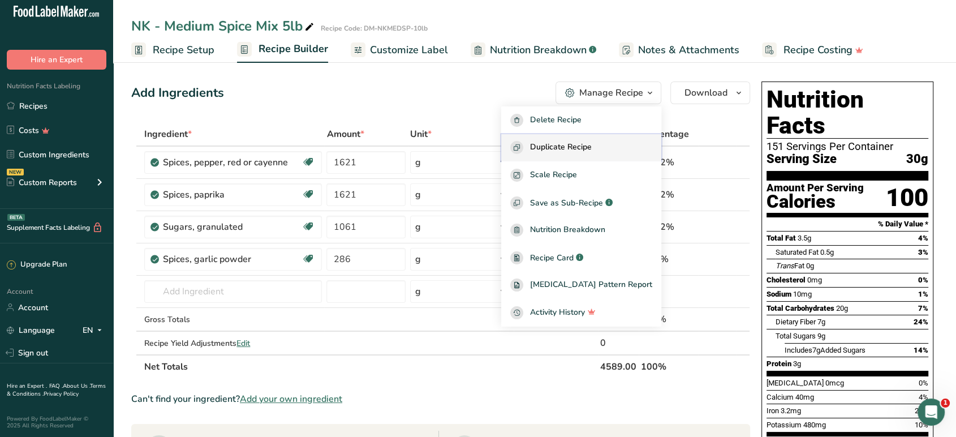
click at [591, 144] on span "Duplicate Recipe" at bounding box center [561, 147] width 62 height 13
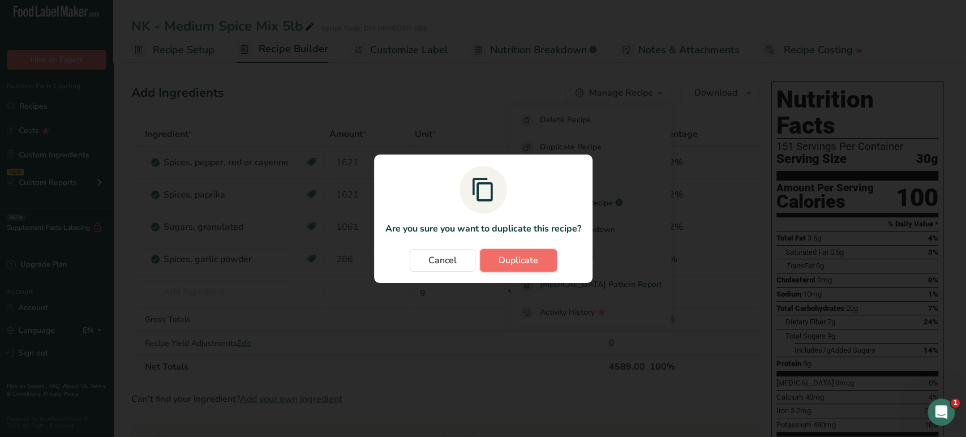
click at [516, 265] on span "Duplicate" at bounding box center [518, 260] width 40 height 14
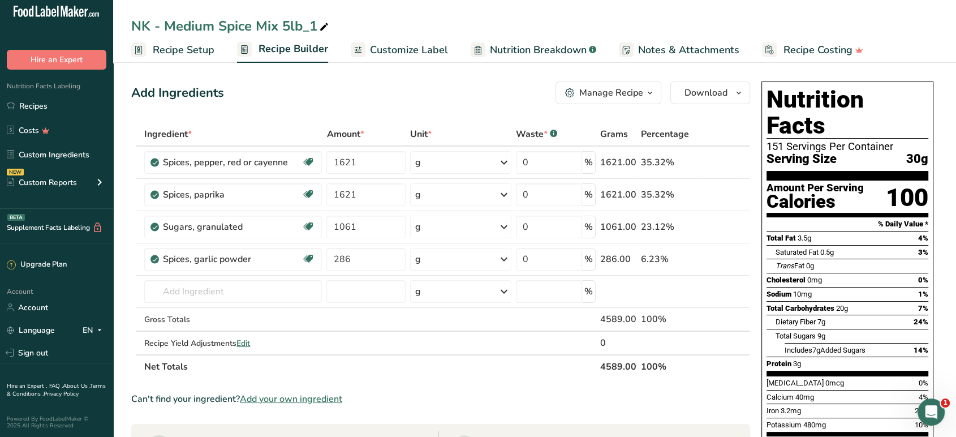
click at [181, 49] on span "Recipe Setup" at bounding box center [184, 49] width 62 height 15
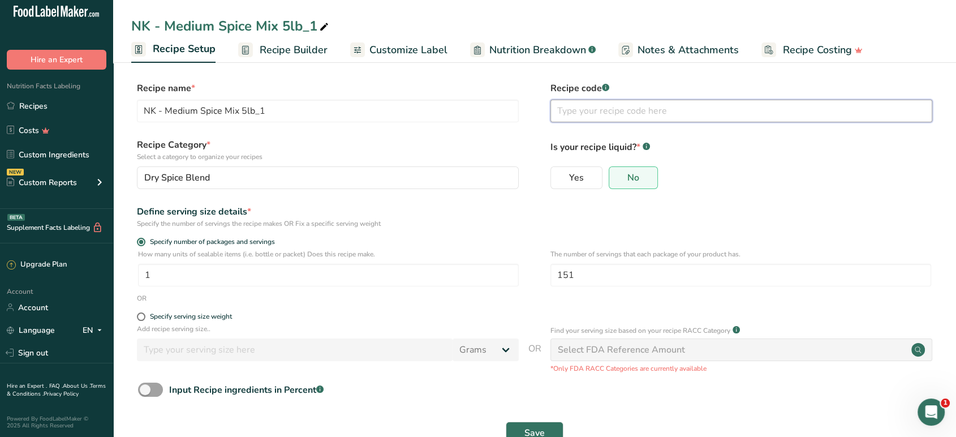
click at [634, 115] on input "text" at bounding box center [742, 111] width 382 height 23
paste input "DM-NKTSM-5lb"
type input "DM-NKTSM-5lb"
click at [188, 28] on div "NK - Medium Spice Mix 5lb_1" at bounding box center [231, 26] width 200 height 20
click at [188, 28] on input "NK - Medium Spice Mix 5lb_1" at bounding box center [534, 26] width 807 height 20
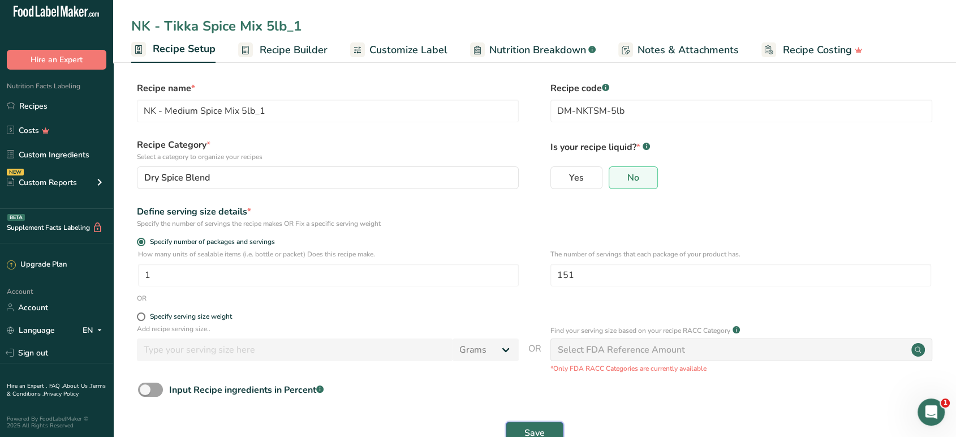
click at [545, 433] on button "Save" at bounding box center [535, 433] width 58 height 23
click at [294, 55] on span "Recipe Builder" at bounding box center [294, 49] width 68 height 15
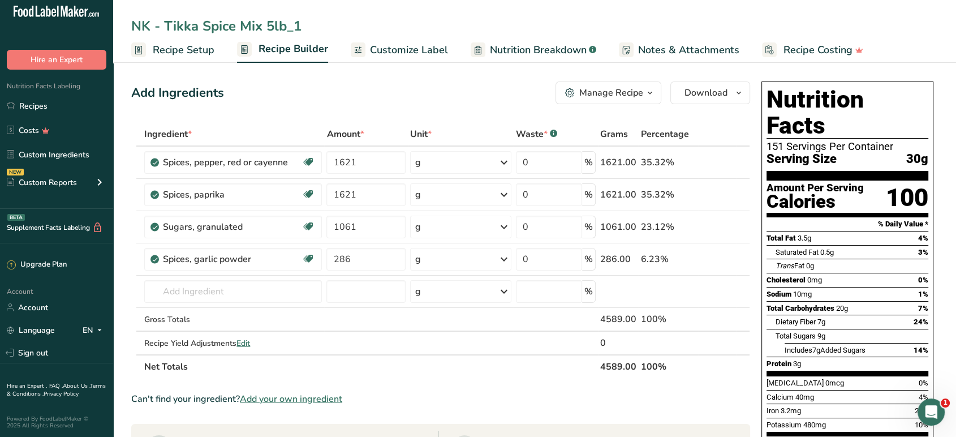
drag, startPoint x: 285, startPoint y: 24, endPoint x: 353, endPoint y: 40, distance: 69.9
click at [353, 40] on div "NK - Tikka Spice Mix 5lb_1 Recipe Setup Recipe Builder Customize Label Nutritio…" at bounding box center [534, 31] width 843 height 63
type input "NK - Tikka Spice Mix 5lb"
click at [182, 52] on span "Recipe Setup" at bounding box center [184, 49] width 62 height 15
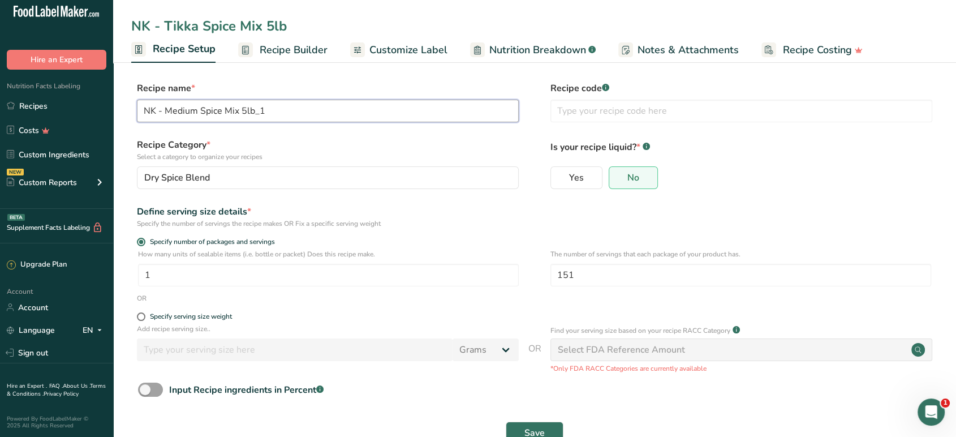
drag, startPoint x: 261, startPoint y: 113, endPoint x: 286, endPoint y: 116, distance: 25.7
click at [286, 116] on input "NK - Medium Spice Mix 5lb_1" at bounding box center [328, 111] width 382 height 23
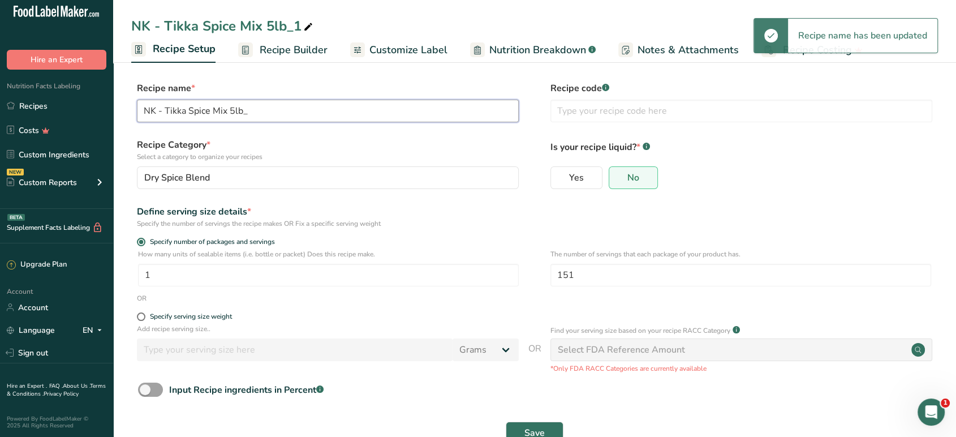
type input "NK - Medium Spice Mix 5lb_1"
type input "DM-NKTSM-5lb"
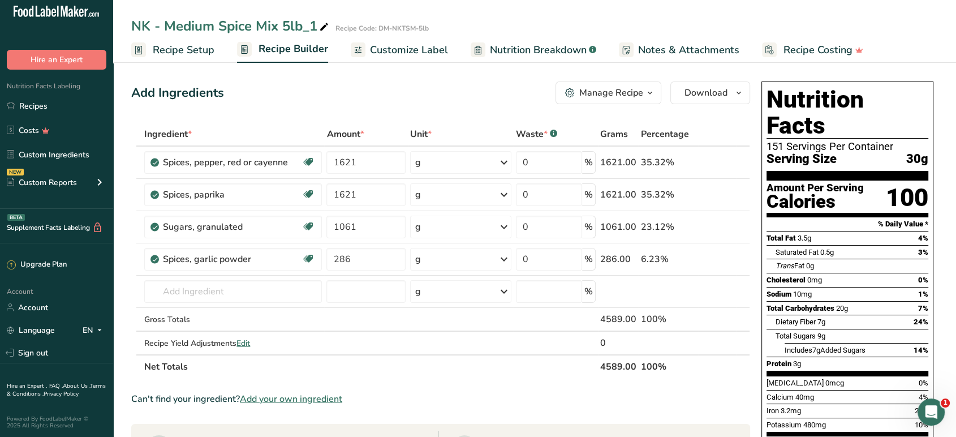
click at [161, 47] on span "Recipe Setup" at bounding box center [184, 49] width 62 height 15
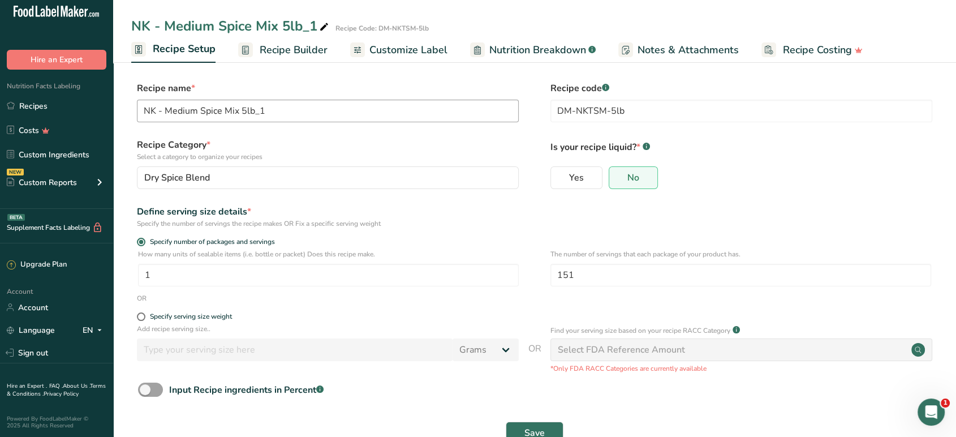
type input "NK - Tikka Spice Mix 5lb"
click at [261, 50] on span "Recipe Builder" at bounding box center [294, 49] width 68 height 15
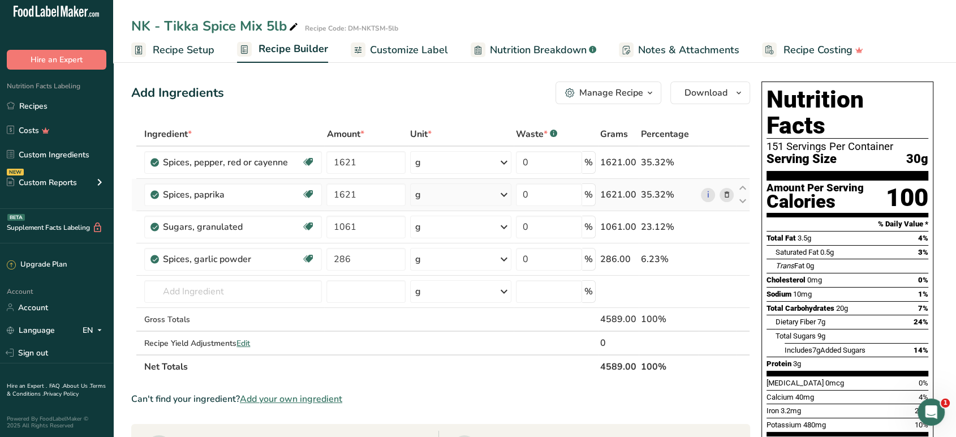
click at [727, 193] on icon at bounding box center [727, 195] width 8 height 12
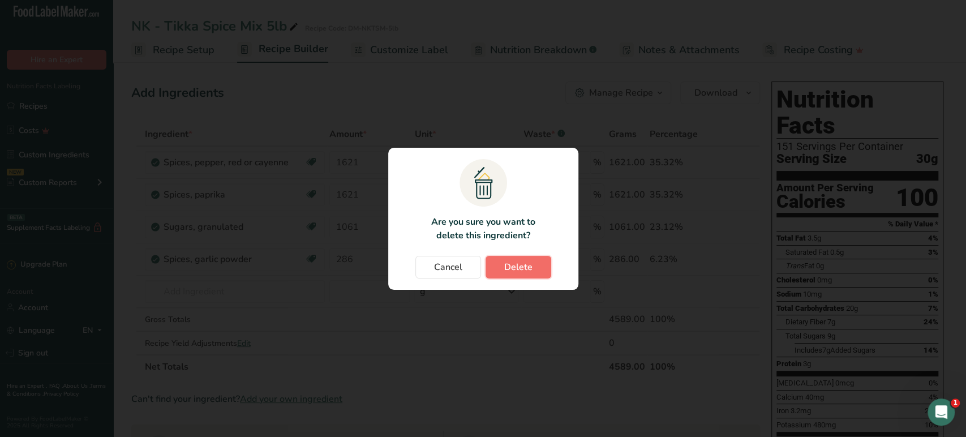
click at [513, 266] on span "Delete" at bounding box center [518, 267] width 28 height 14
type input "1061"
type input "286"
